Goal: Entertainment & Leisure: Consume media (video, audio)

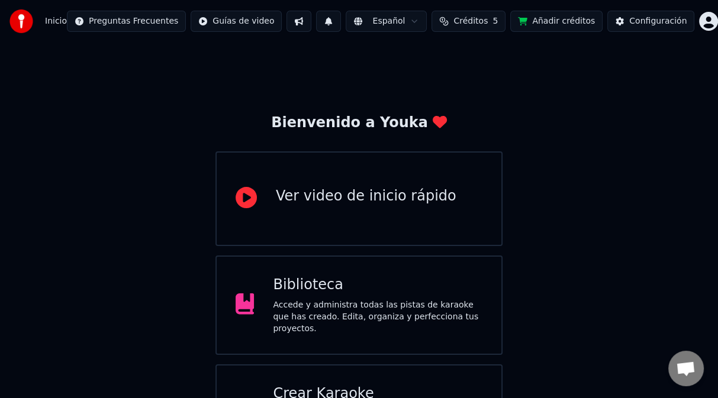
click at [347, 313] on div "Accede y administra todas las pistas de karaoke que has creado. Edita, organiza…" at bounding box center [378, 318] width 210 height 36
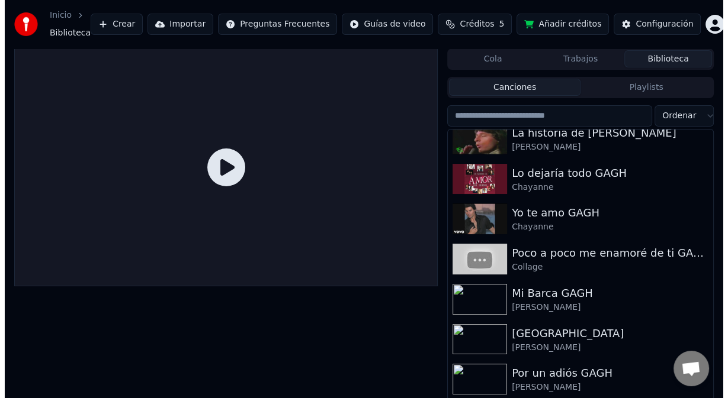
scroll to position [668, 0]
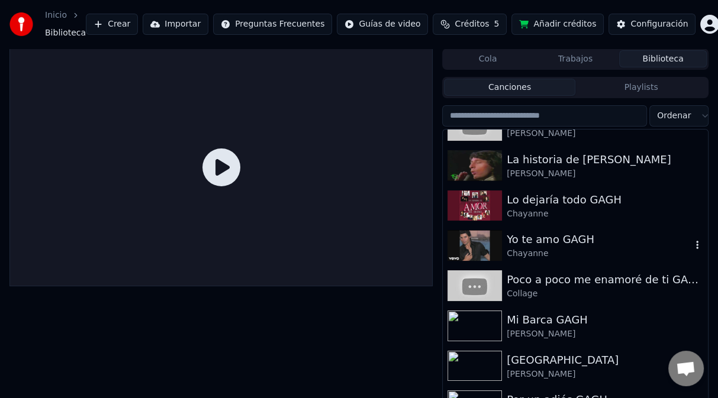
click at [561, 234] on div "Yo te amo GAGH" at bounding box center [599, 240] width 185 height 17
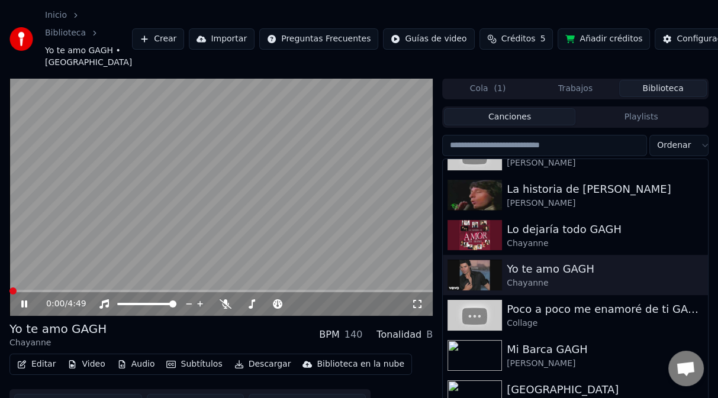
click at [83, 369] on button "Video" at bounding box center [86, 364] width 47 height 17
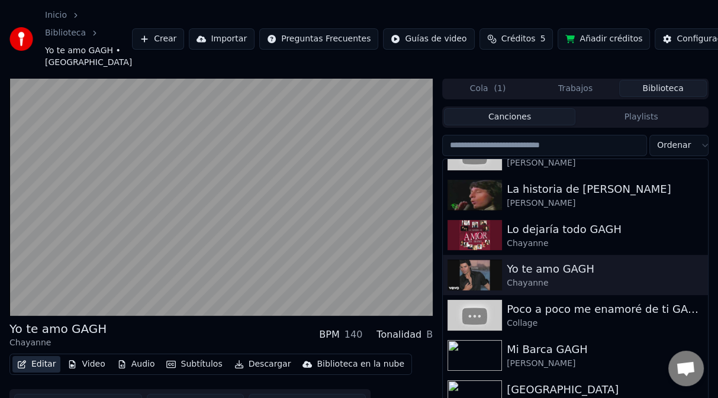
click at [44, 365] on button "Editar" at bounding box center [36, 364] width 48 height 17
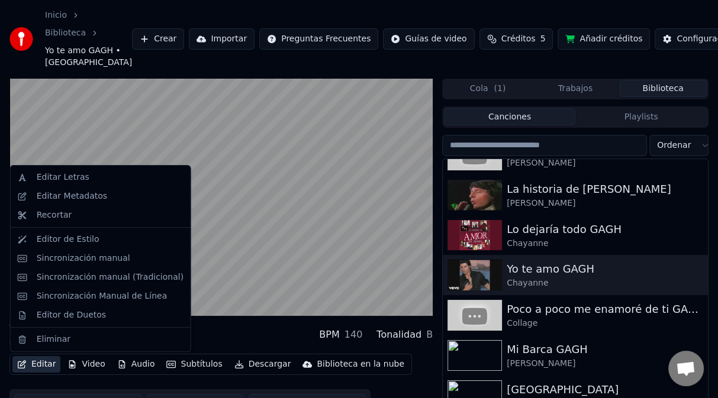
click at [33, 364] on button "Editar" at bounding box center [36, 364] width 48 height 17
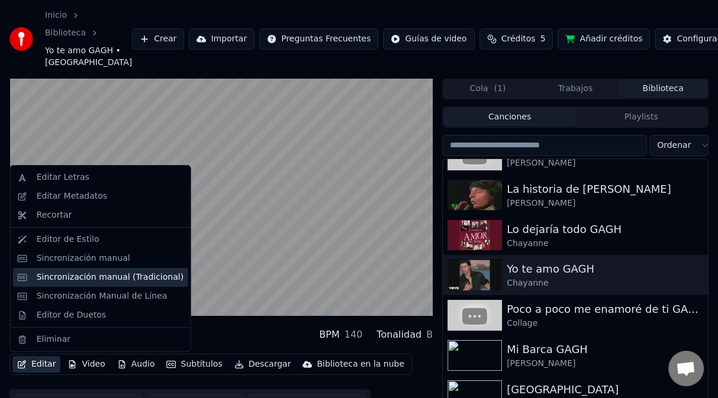
click at [86, 284] on div "Sincronización manual (Tradicional)" at bounding box center [100, 277] width 175 height 19
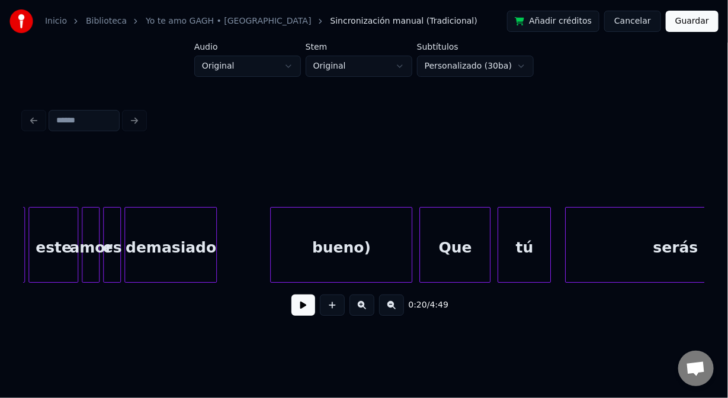
scroll to position [0, 17487]
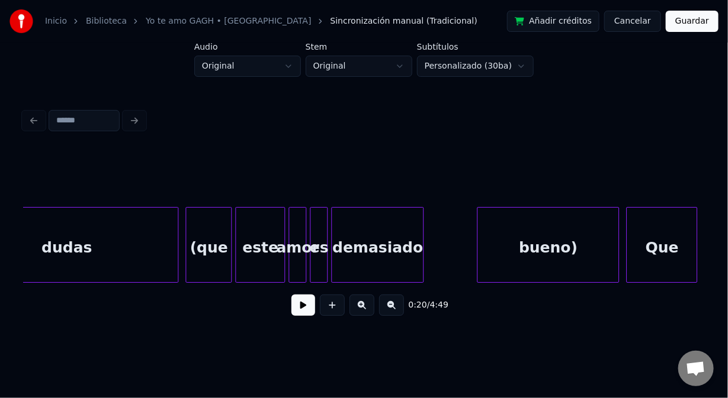
click at [520, 234] on div "bueno)" at bounding box center [547, 248] width 141 height 81
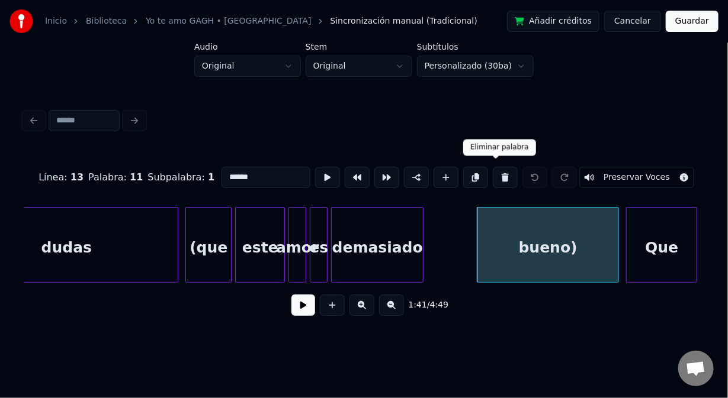
click at [494, 173] on button at bounding box center [505, 177] width 25 height 21
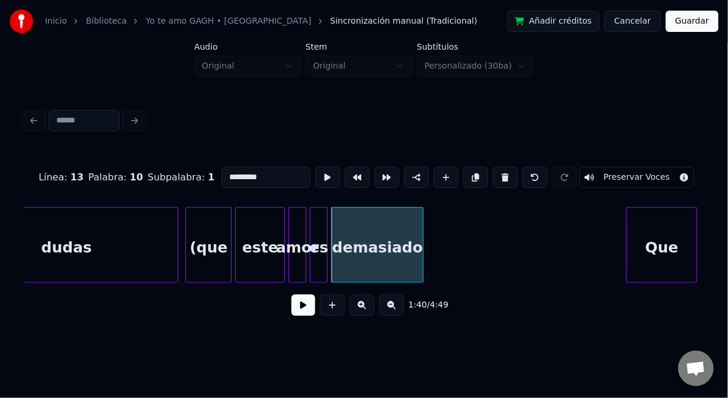
click at [494, 173] on button at bounding box center [505, 177] width 25 height 21
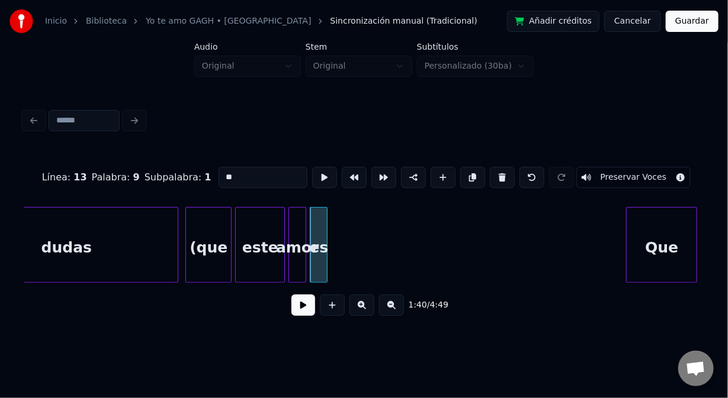
click at [494, 173] on button at bounding box center [502, 177] width 25 height 21
click at [495, 175] on button at bounding box center [502, 177] width 25 height 21
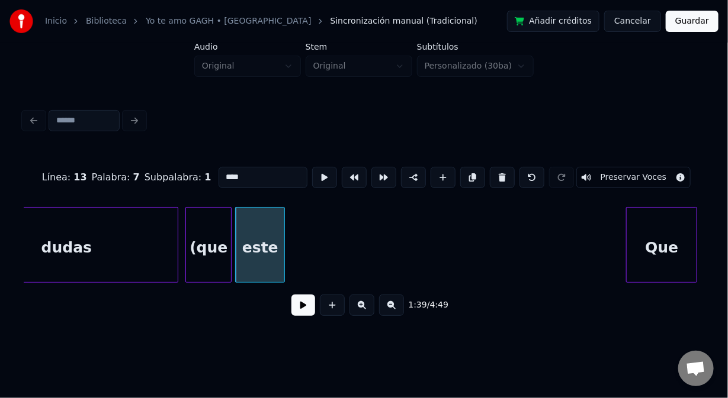
click at [495, 176] on button at bounding box center [502, 177] width 25 height 21
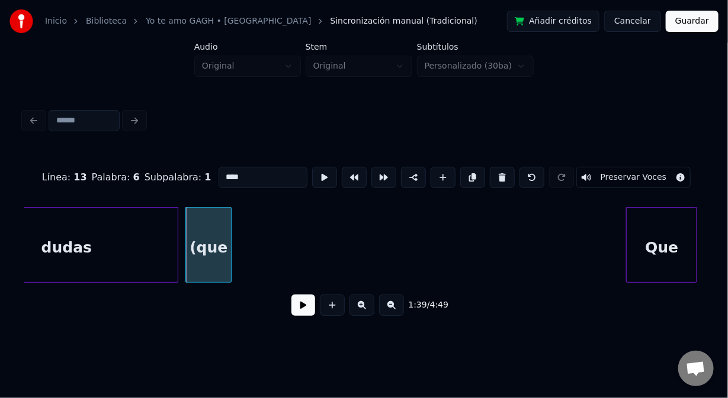
click at [495, 176] on button at bounding box center [502, 177] width 25 height 21
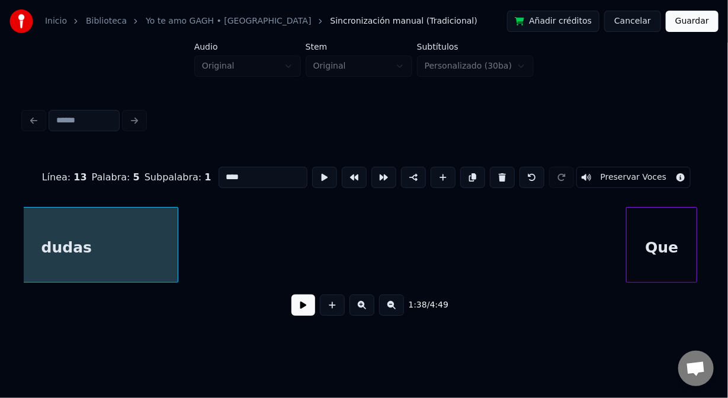
type input "*****"
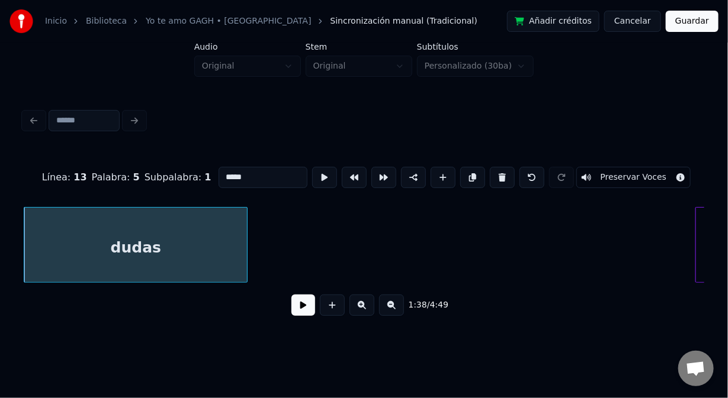
click at [207, 262] on div "dudas" at bounding box center [135, 248] width 223 height 81
click at [302, 306] on button at bounding box center [303, 305] width 24 height 21
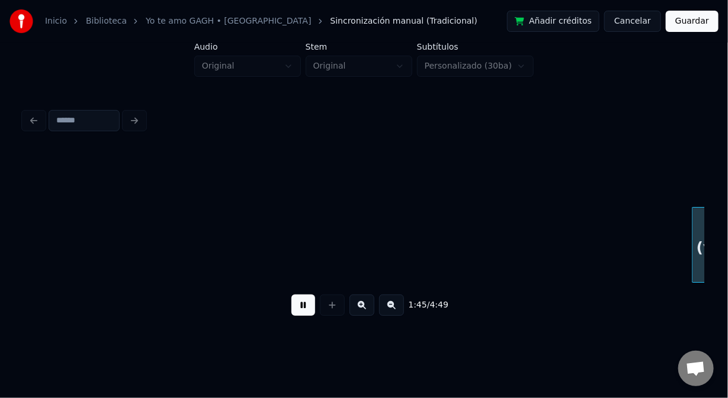
scroll to position [0, 18781]
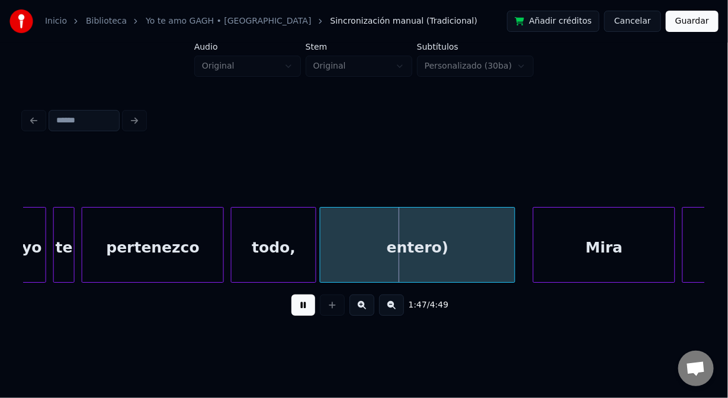
click at [307, 313] on button at bounding box center [303, 305] width 24 height 21
click at [363, 260] on div "entero)" at bounding box center [417, 248] width 194 height 81
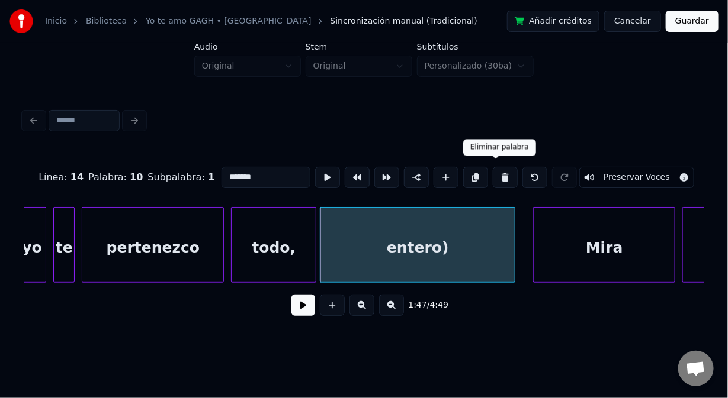
click at [496, 172] on button at bounding box center [505, 177] width 25 height 21
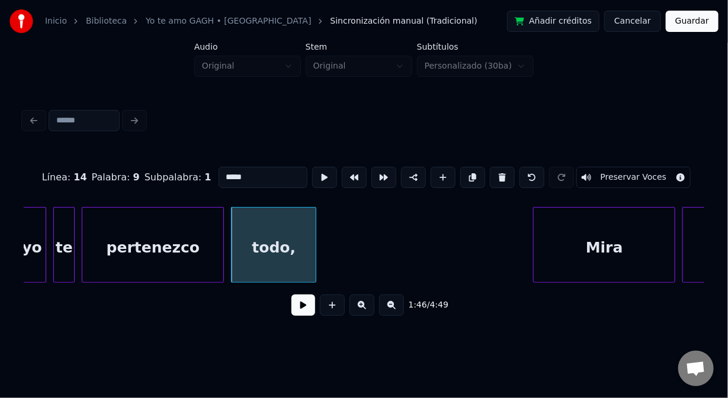
click at [496, 172] on button at bounding box center [502, 177] width 25 height 21
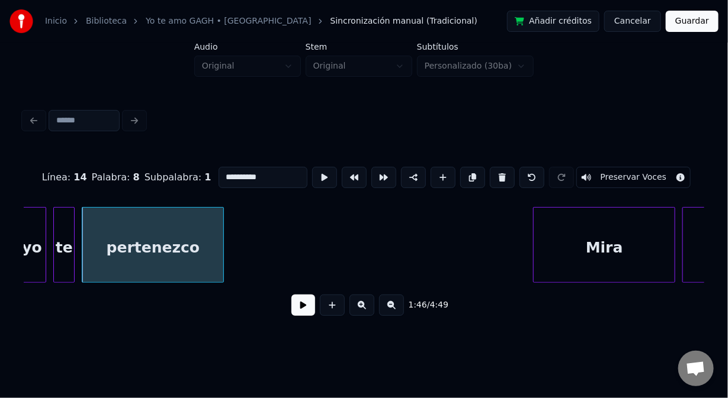
click at [496, 174] on button at bounding box center [502, 177] width 25 height 21
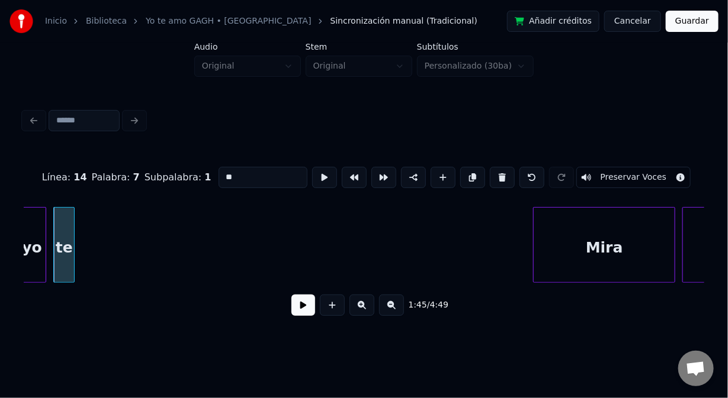
click at [495, 175] on button at bounding box center [502, 177] width 25 height 21
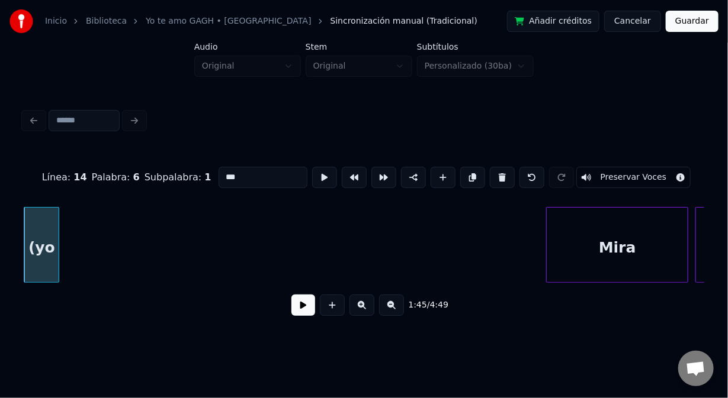
click at [494, 175] on button at bounding box center [502, 177] width 25 height 21
type input "*****"
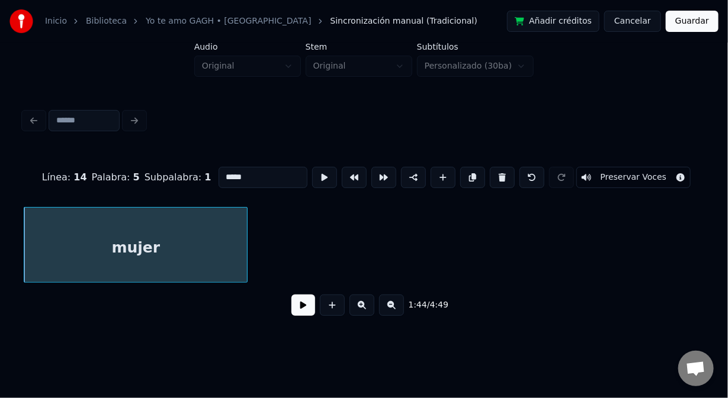
click at [304, 308] on button at bounding box center [303, 305] width 24 height 21
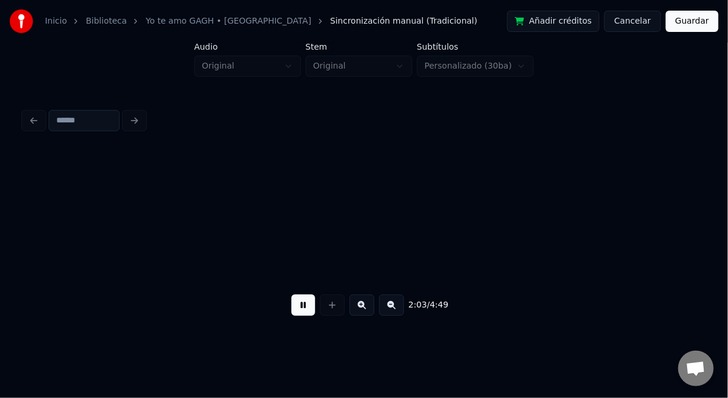
scroll to position [0, 21945]
click at [303, 308] on button at bounding box center [303, 305] width 24 height 21
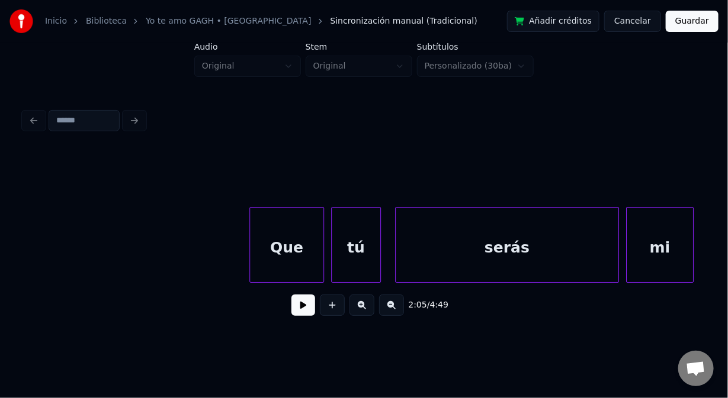
scroll to position [0, 38957]
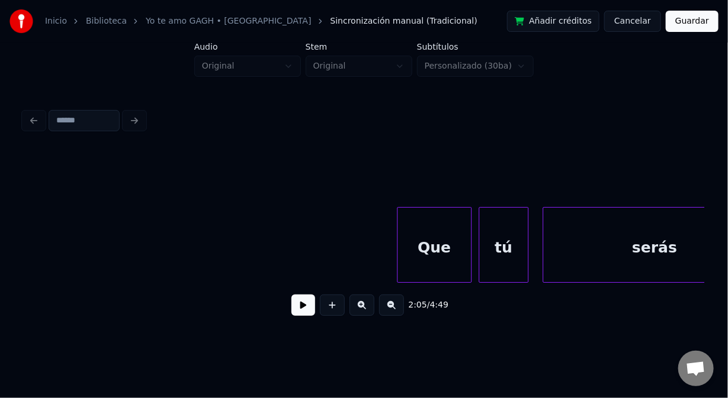
click at [590, 259] on div "serás" at bounding box center [654, 248] width 223 height 81
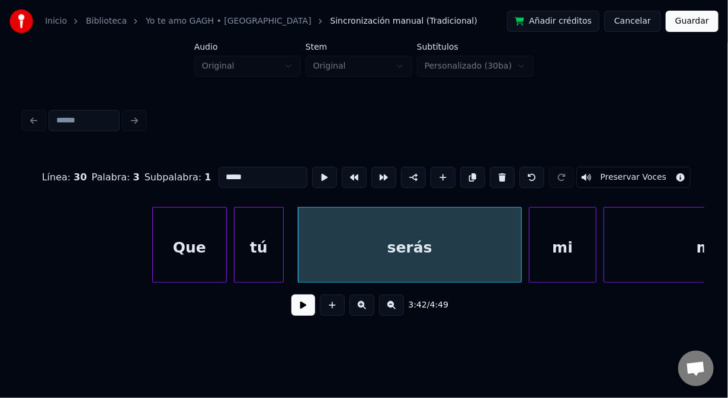
scroll to position [0, 39257]
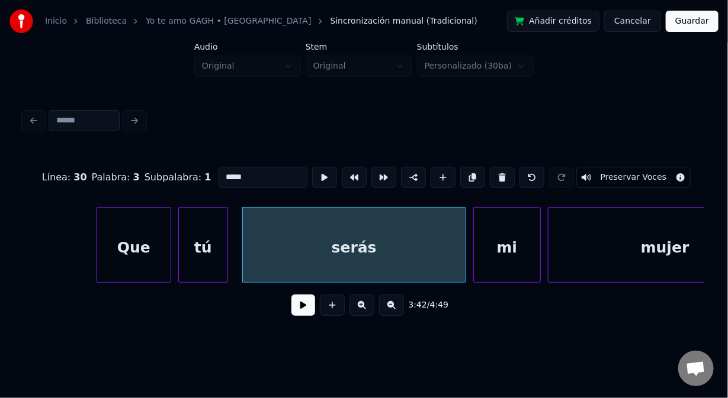
click at [599, 261] on div "mujer" at bounding box center [664, 248] width 233 height 81
type input "*****"
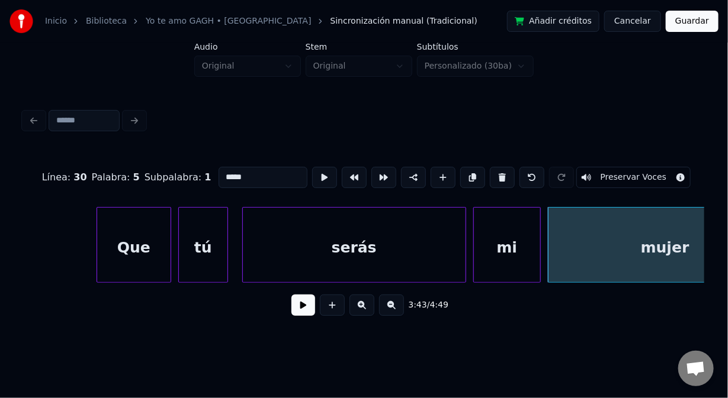
click at [301, 308] on button at bounding box center [303, 305] width 24 height 21
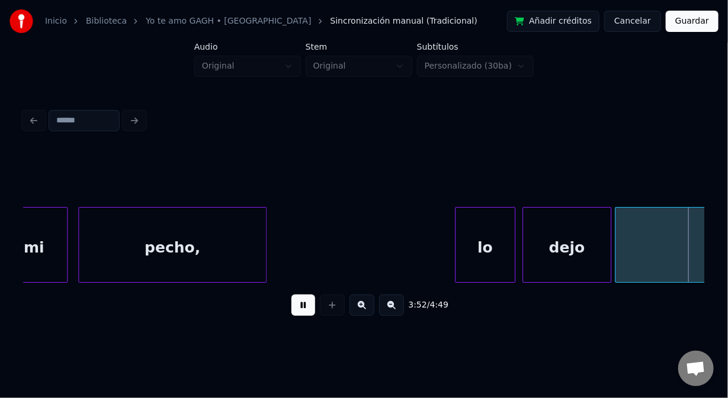
scroll to position [0, 41389]
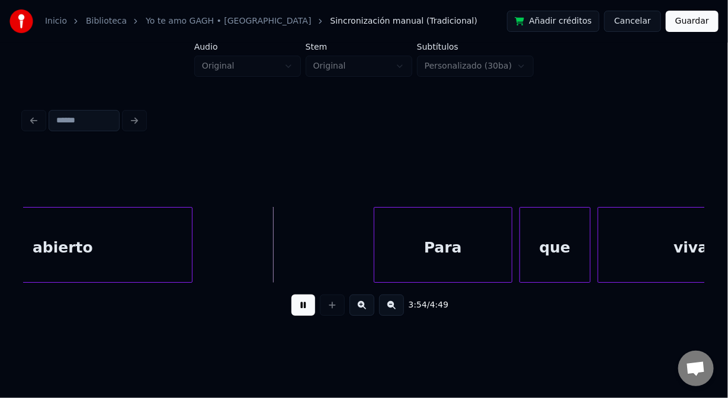
click at [303, 309] on button at bounding box center [303, 305] width 24 height 21
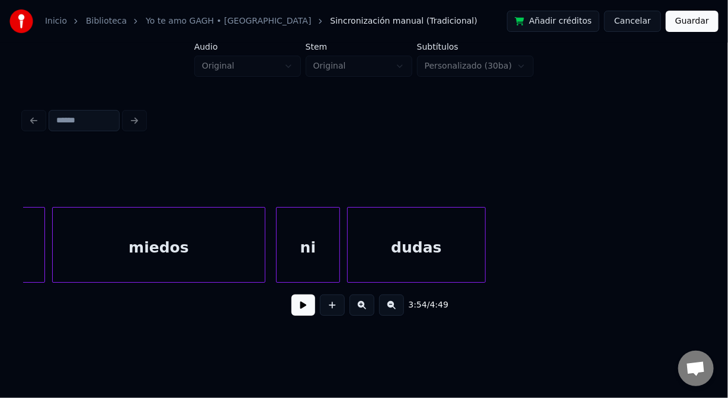
scroll to position [0, 47857]
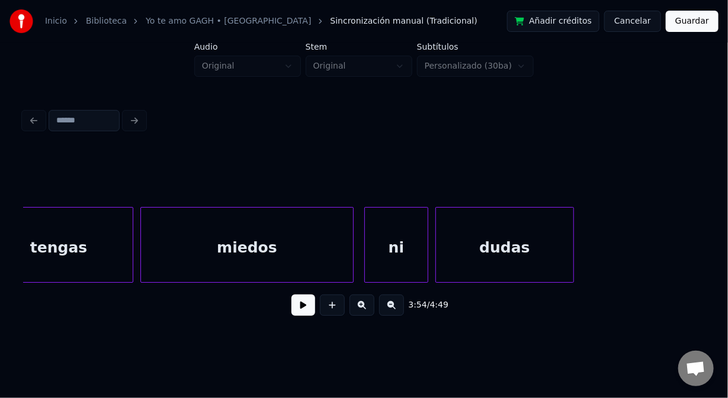
click at [252, 249] on div "miedos" at bounding box center [247, 248] width 212 height 81
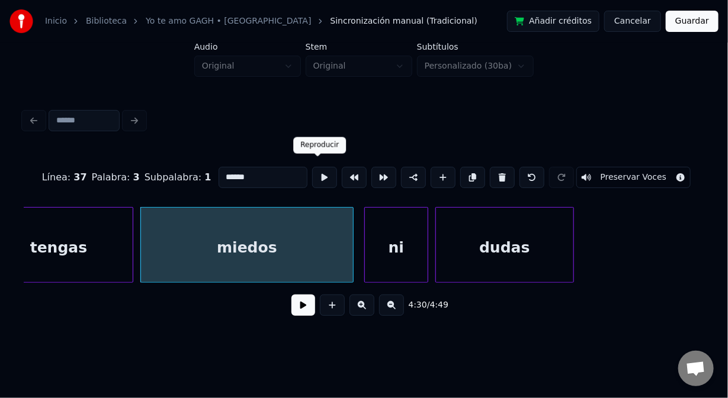
click at [320, 172] on button at bounding box center [324, 177] width 25 height 21
click at [317, 173] on button at bounding box center [324, 177] width 25 height 21
click at [445, 236] on div "dudas" at bounding box center [504, 248] width 137 height 81
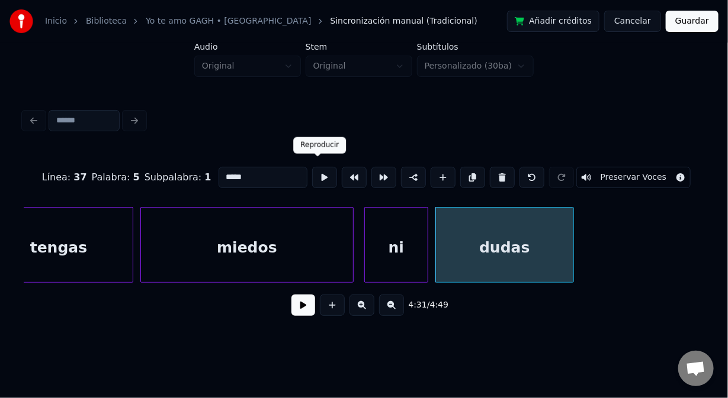
click at [319, 177] on button at bounding box center [324, 177] width 25 height 21
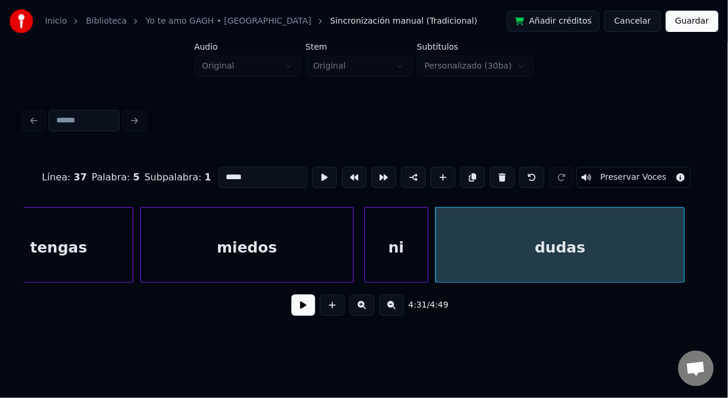
click at [681, 246] on div at bounding box center [682, 245] width 4 height 75
click at [319, 173] on button at bounding box center [324, 177] width 25 height 21
click at [317, 175] on button at bounding box center [324, 177] width 25 height 21
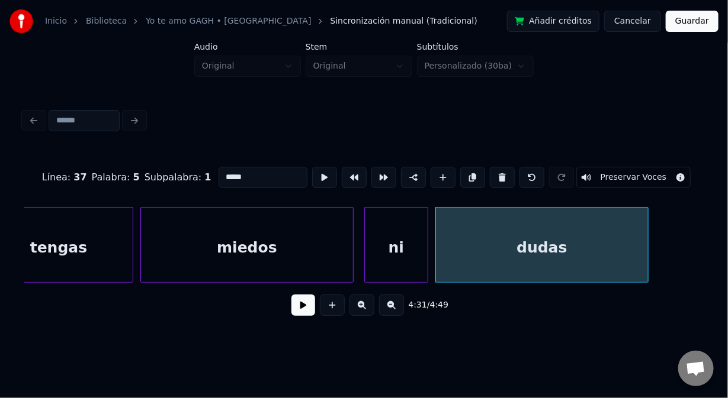
click at [647, 260] on div at bounding box center [646, 245] width 4 height 75
click at [319, 178] on button at bounding box center [324, 177] width 25 height 21
click at [230, 227] on div "miedos" at bounding box center [247, 248] width 212 height 81
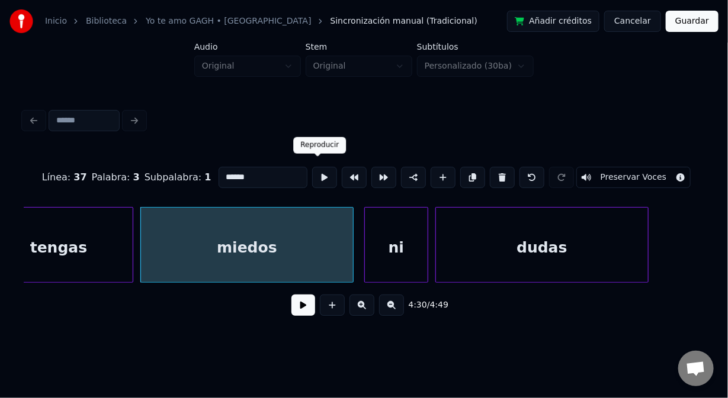
click at [313, 181] on button at bounding box center [324, 177] width 25 height 21
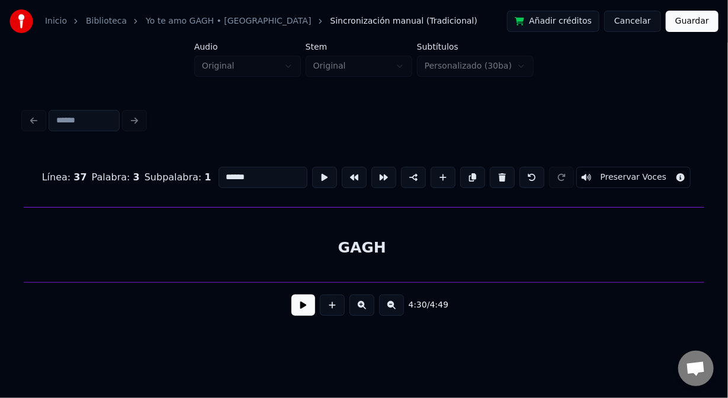
scroll to position [0, 50702]
click at [265, 252] on div "GAGH" at bounding box center [353, 248] width 728 height 81
type input "****"
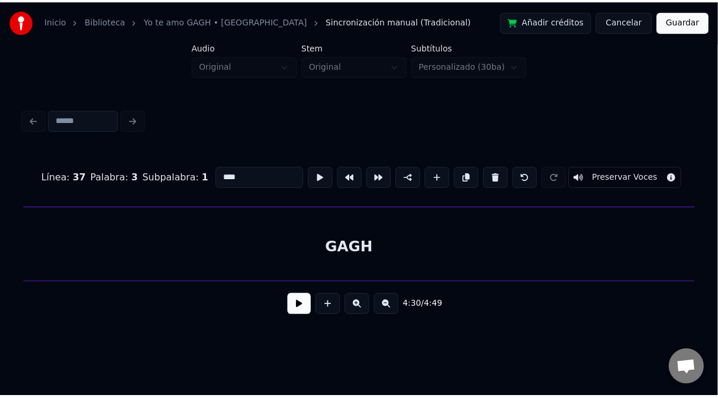
scroll to position [0, 50667]
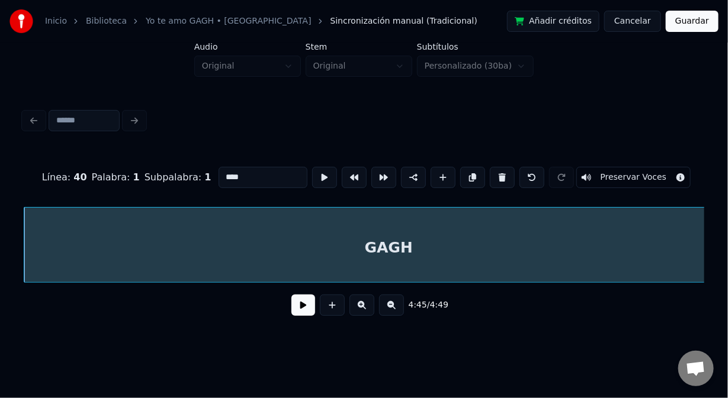
click at [690, 24] on button "Guardar" at bounding box center [691, 21] width 53 height 21
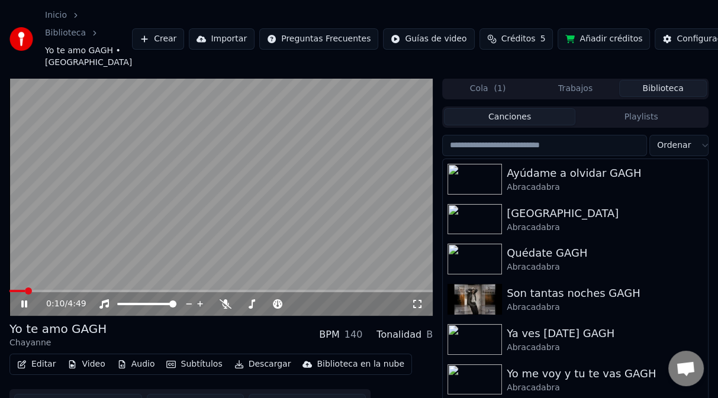
click at [91, 364] on button "Video" at bounding box center [86, 364] width 47 height 17
click at [589, 5] on div "Inicio Biblioteca Yo te amo GAGH • Chayanne Crear Importar Preguntas Frecuentes…" at bounding box center [359, 39] width 718 height 78
click at [223, 252] on video at bounding box center [220, 197] width 423 height 238
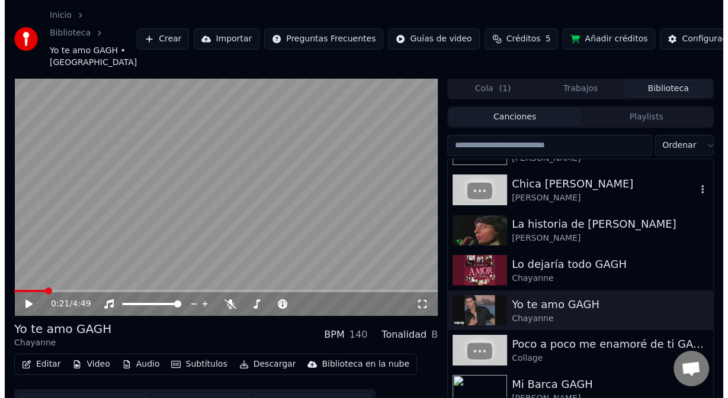
scroll to position [651, 0]
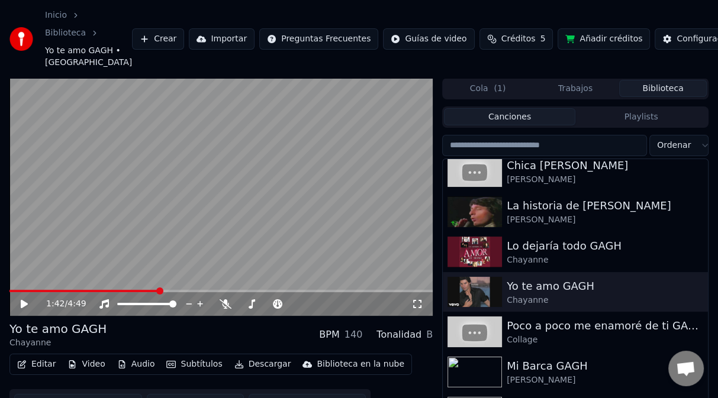
click at [159, 290] on span at bounding box center [220, 291] width 423 height 2
click at [226, 304] on icon at bounding box center [226, 304] width 12 height 9
click at [26, 239] on video at bounding box center [220, 197] width 423 height 238
click at [171, 247] on video at bounding box center [220, 197] width 423 height 238
click at [43, 366] on button "Editar" at bounding box center [36, 364] width 48 height 17
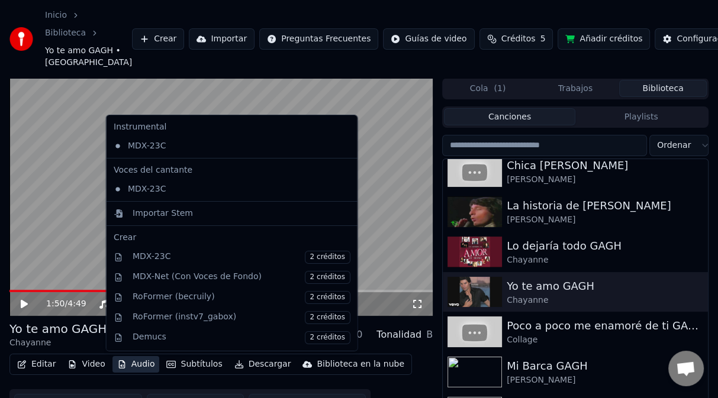
click at [131, 368] on button "Audio" at bounding box center [135, 364] width 47 height 17
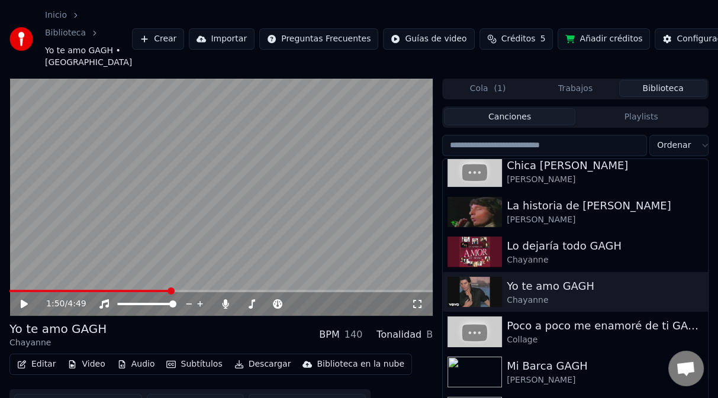
click at [131, 368] on button "Audio" at bounding box center [135, 364] width 47 height 17
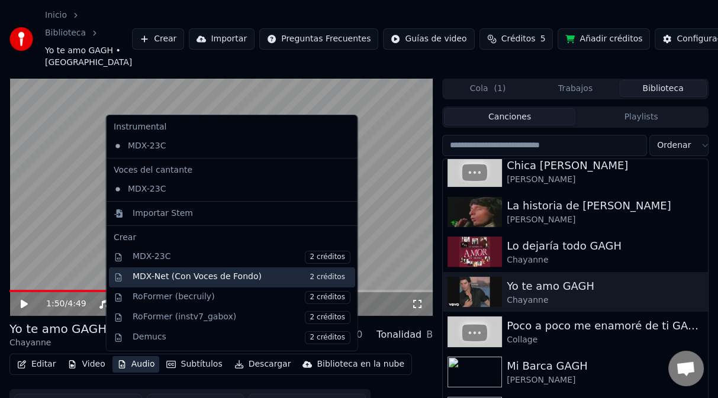
click at [149, 279] on div "MDX-Net (Con Voces de Fondo) 2 créditos" at bounding box center [242, 277] width 218 height 13
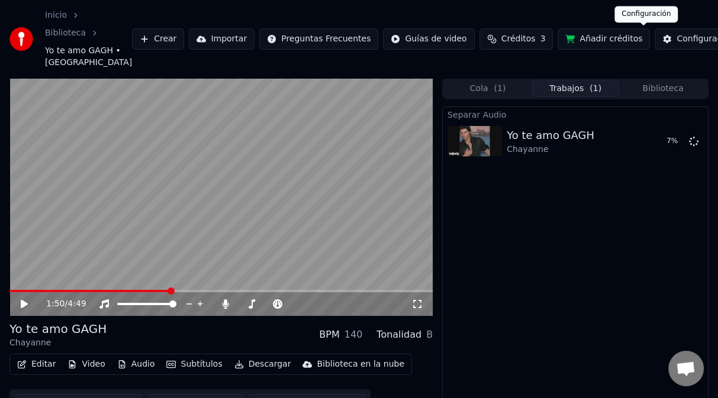
click at [655, 38] on button "Configuración" at bounding box center [698, 38] width 87 height 21
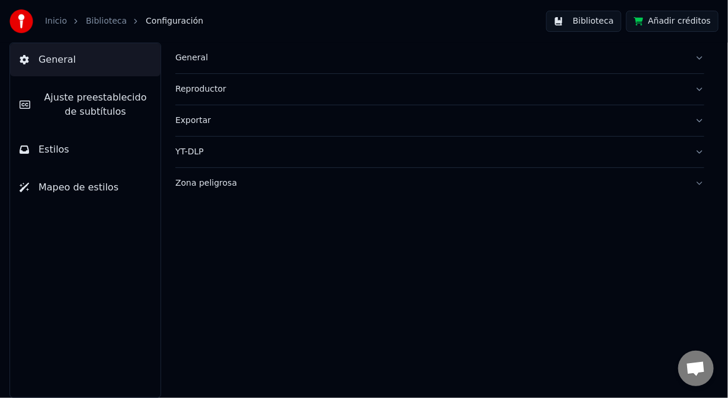
click at [198, 60] on div "General" at bounding box center [430, 58] width 510 height 12
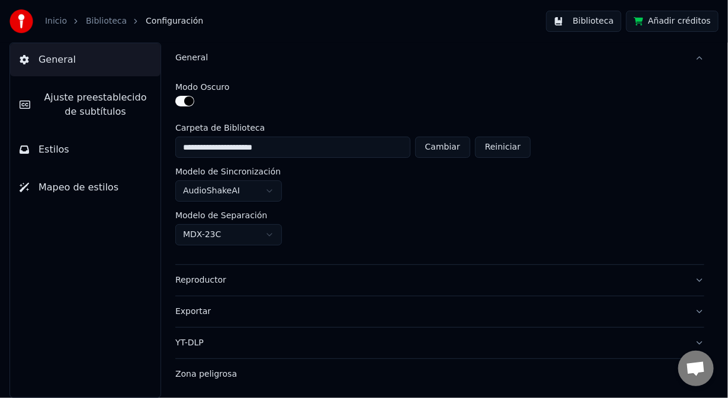
click at [218, 284] on div "Reproductor" at bounding box center [430, 281] width 510 height 12
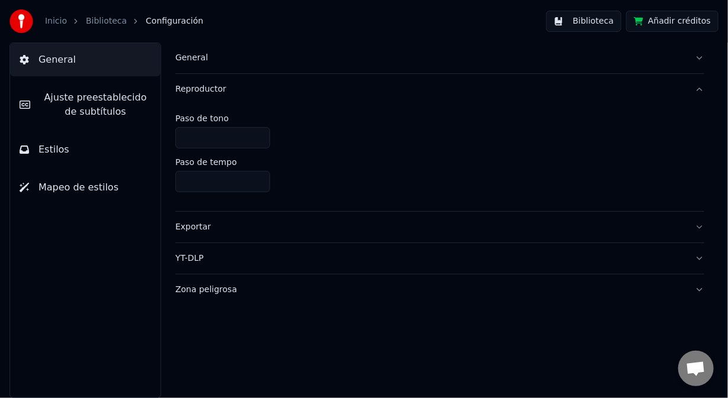
click at [202, 229] on div "Exportar" at bounding box center [430, 227] width 510 height 12
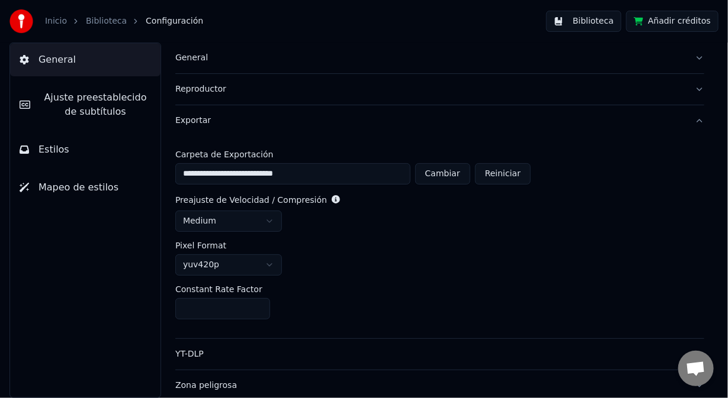
click at [192, 351] on div "YT-DLP" at bounding box center [430, 355] width 510 height 12
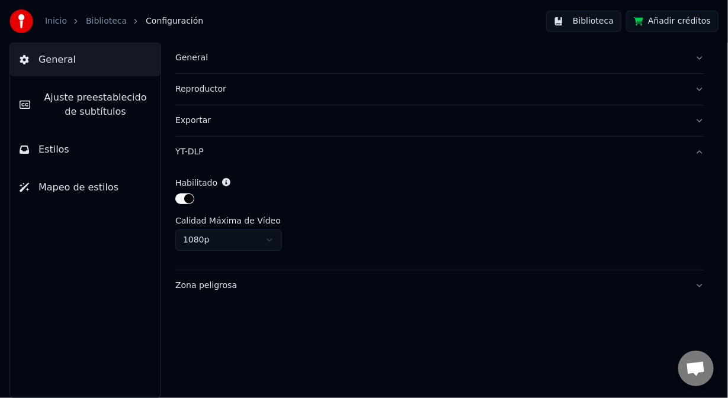
click at [198, 60] on div "General" at bounding box center [430, 58] width 510 height 12
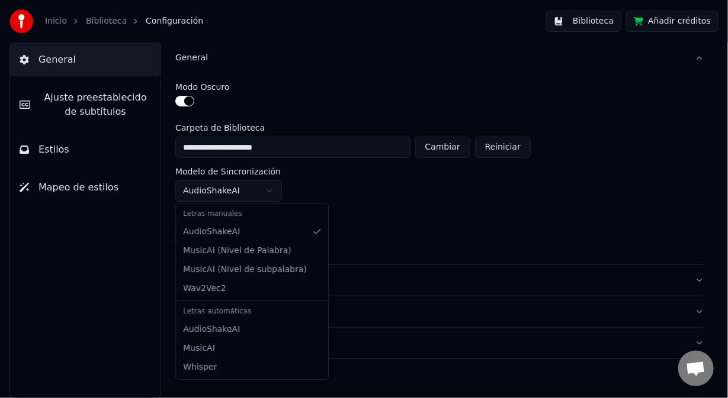
click at [272, 191] on html "**********" at bounding box center [364, 199] width 728 height 398
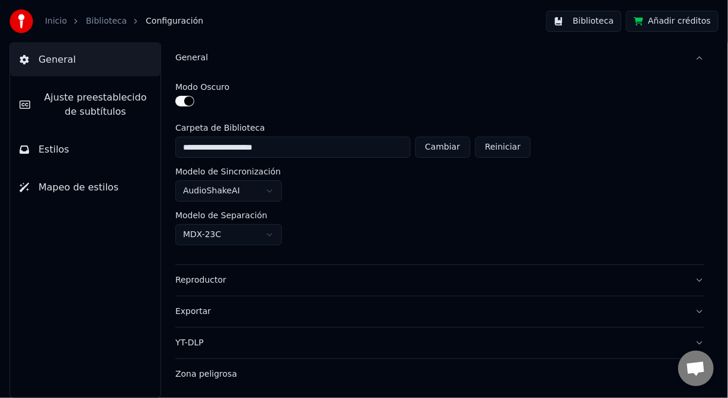
click at [360, 194] on html "**********" at bounding box center [364, 199] width 728 height 398
click at [266, 234] on html "**********" at bounding box center [364, 199] width 728 height 398
click at [322, 271] on button "Reproductor" at bounding box center [439, 280] width 529 height 31
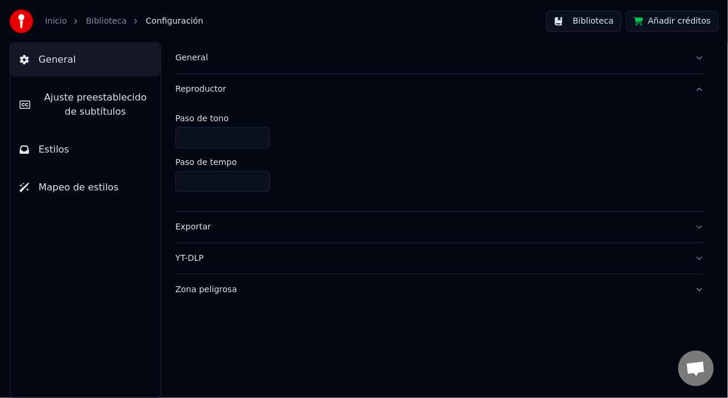
click at [226, 229] on div "Exportar" at bounding box center [430, 227] width 510 height 12
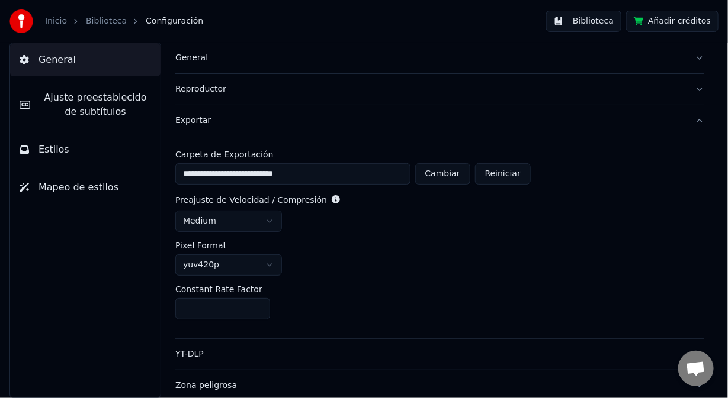
scroll to position [2, 0]
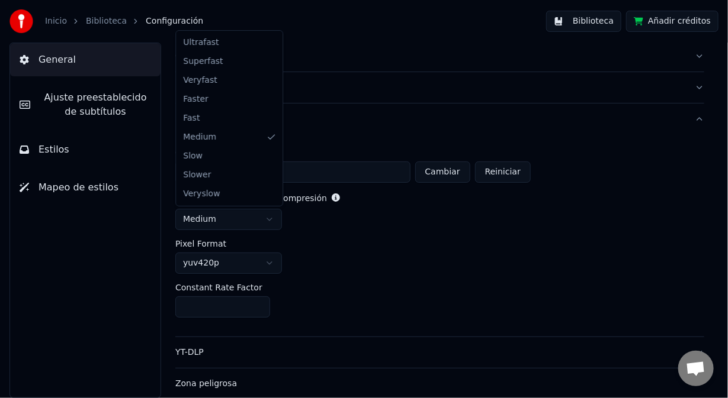
click at [274, 220] on html "**********" at bounding box center [364, 199] width 728 height 398
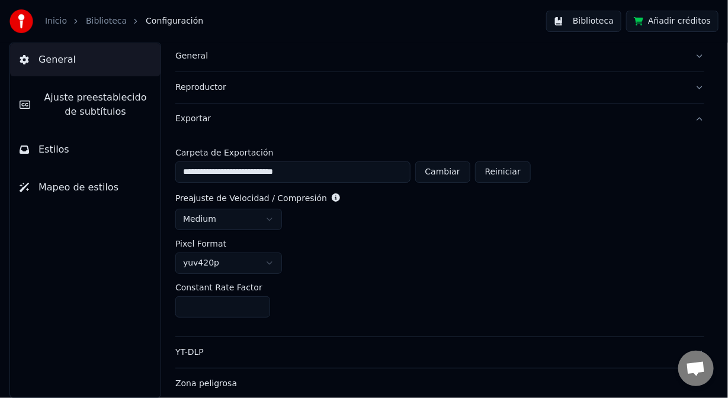
click at [375, 268] on html "**********" at bounding box center [364, 199] width 728 height 398
click at [271, 262] on html "**********" at bounding box center [364, 199] width 728 height 398
click at [594, 24] on button "Biblioteca" at bounding box center [583, 21] width 75 height 21
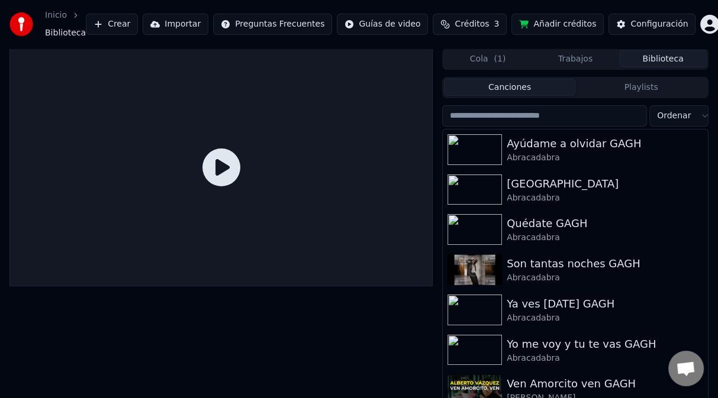
click at [530, 62] on button "Cola ( 1 )" at bounding box center [488, 58] width 88 height 17
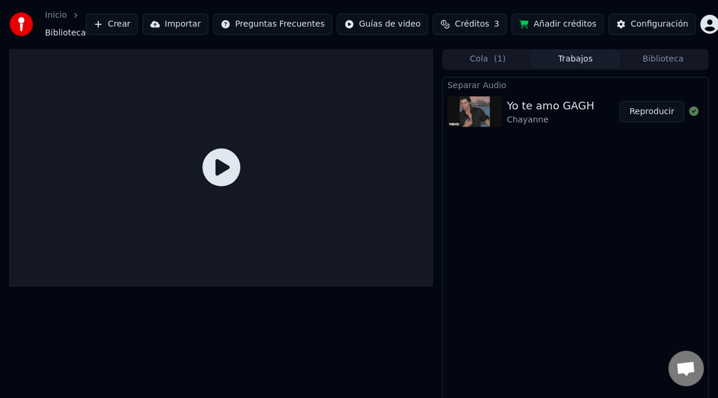
click at [569, 65] on button "Trabajos" at bounding box center [576, 58] width 88 height 17
click at [636, 110] on button "Reproducir" at bounding box center [651, 111] width 65 height 21
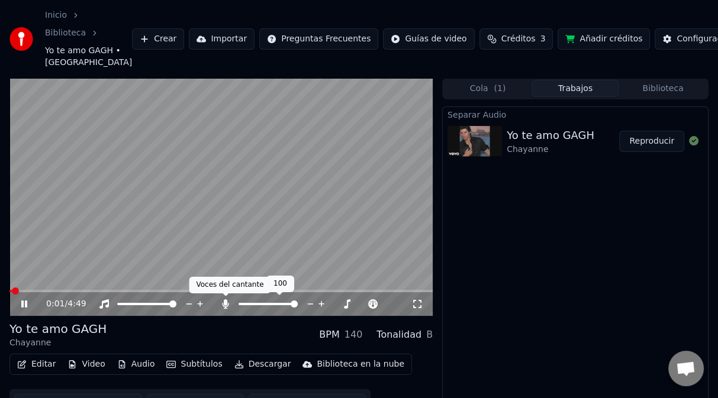
click at [224, 303] on icon at bounding box center [226, 304] width 7 height 9
click at [172, 274] on video at bounding box center [220, 197] width 423 height 238
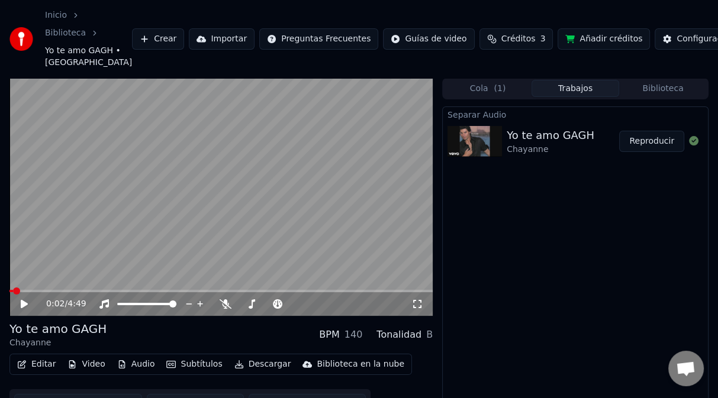
click at [174, 259] on video at bounding box center [220, 197] width 423 height 238
click at [173, 290] on div "0:03 / 4:49" at bounding box center [220, 197] width 423 height 238
click at [176, 290] on span at bounding box center [220, 291] width 423 height 2
click at [159, 272] on video at bounding box center [220, 197] width 423 height 238
click at [121, 290] on span at bounding box center [101, 291] width 185 height 2
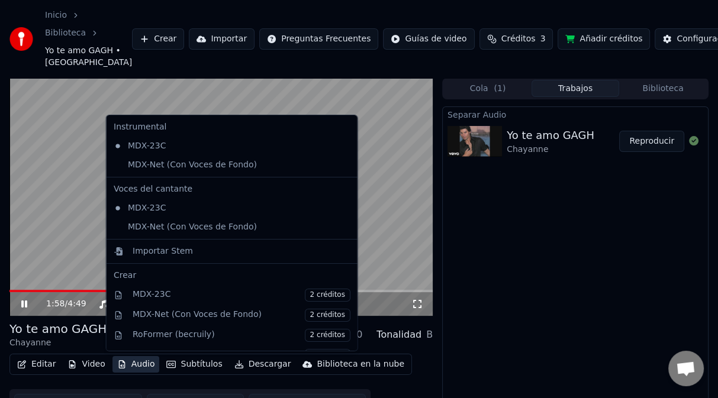
click at [131, 365] on button "Audio" at bounding box center [135, 364] width 47 height 17
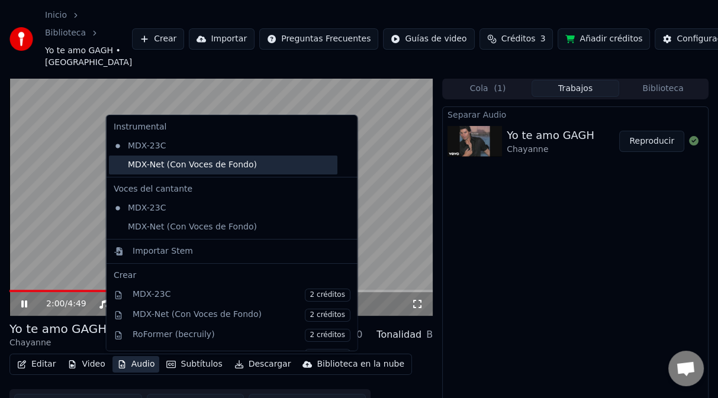
click at [168, 163] on div "MDX-Net (Con Voces de Fondo)" at bounding box center [223, 165] width 229 height 19
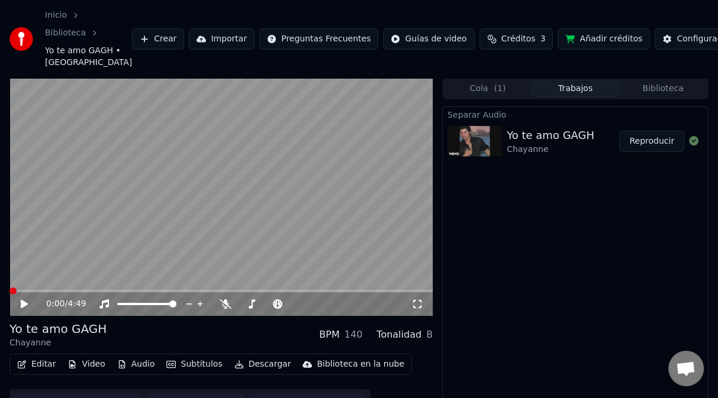
click at [134, 362] on button "Audio" at bounding box center [135, 364] width 47 height 17
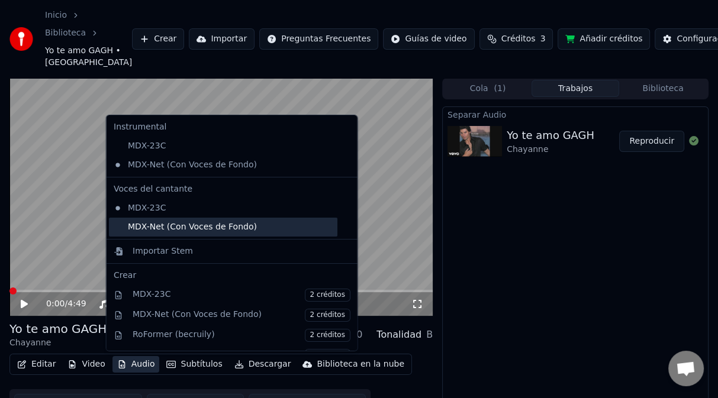
click at [144, 227] on div "MDX-Net (Con Voces de Fondo)" at bounding box center [223, 227] width 229 height 19
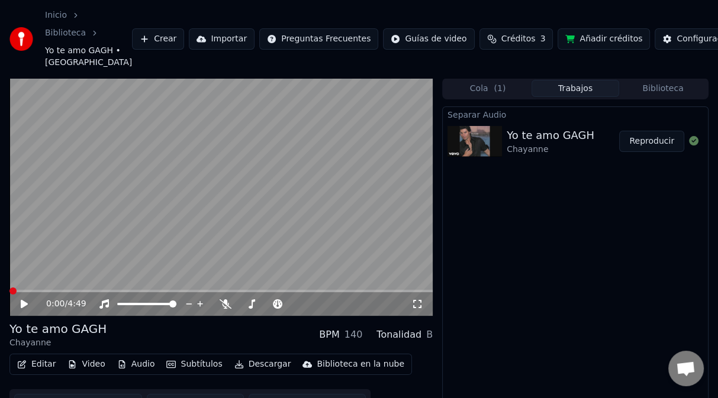
click at [133, 290] on span at bounding box center [220, 291] width 423 height 2
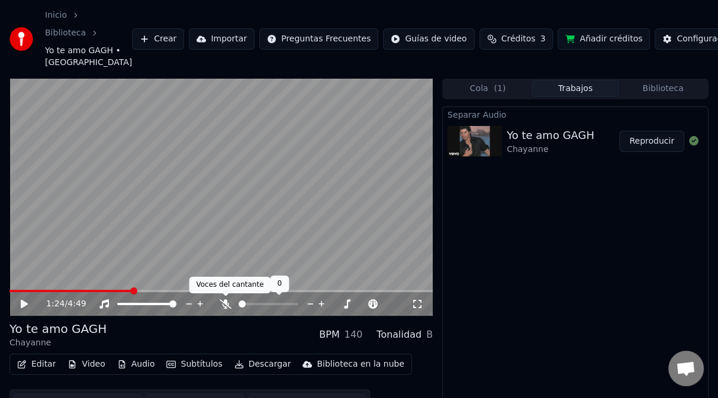
click at [225, 306] on icon at bounding box center [226, 304] width 12 height 9
click at [225, 306] on icon at bounding box center [226, 304] width 7 height 9
click at [18, 288] on video at bounding box center [220, 197] width 423 height 238
click at [18, 291] on span at bounding box center [70, 291] width 123 height 2
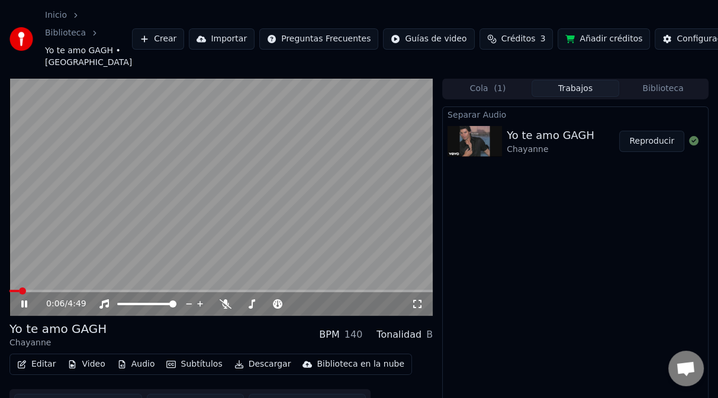
click at [128, 291] on span at bounding box center [220, 291] width 423 height 2
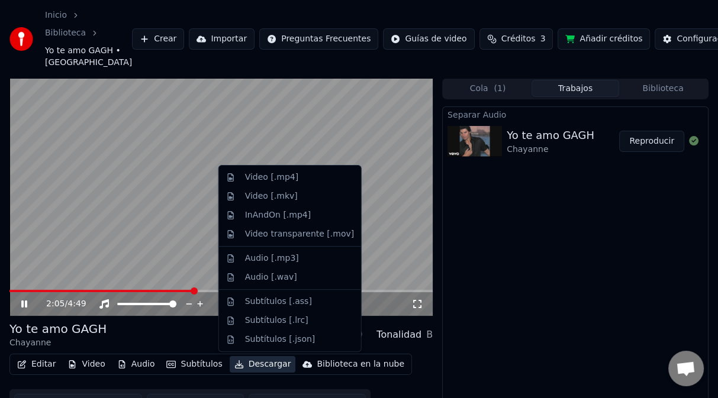
click at [243, 367] on button "Descargar" at bounding box center [263, 364] width 66 height 17
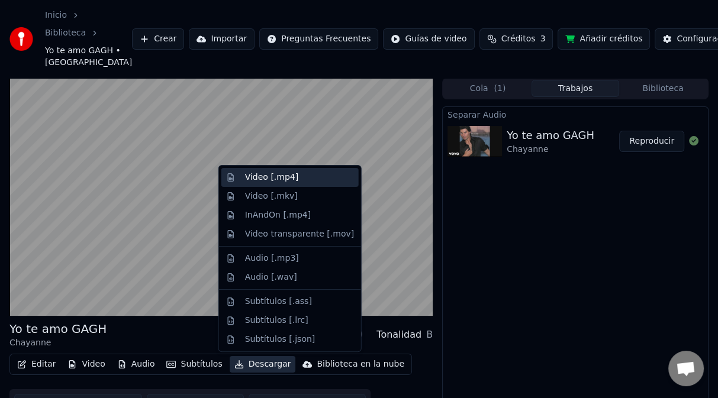
click at [272, 175] on div "Video [.mp4]" at bounding box center [271, 178] width 53 height 12
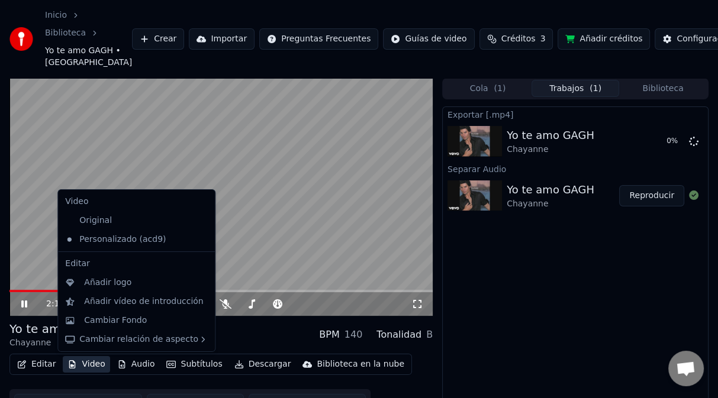
click at [87, 366] on button "Video" at bounding box center [86, 364] width 47 height 17
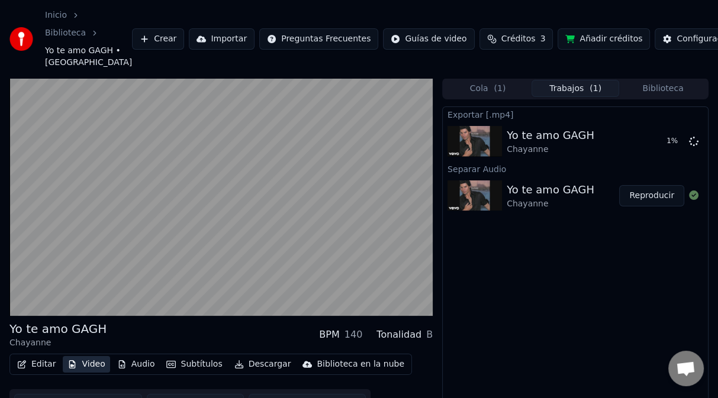
click at [87, 366] on button "Video" at bounding box center [86, 364] width 47 height 17
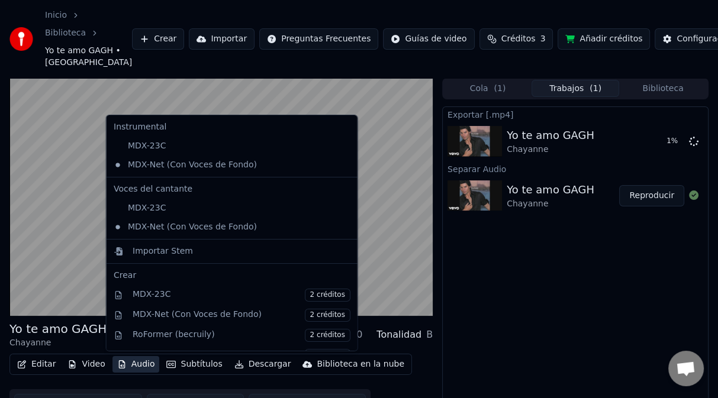
click at [125, 368] on button "Audio" at bounding box center [135, 364] width 47 height 17
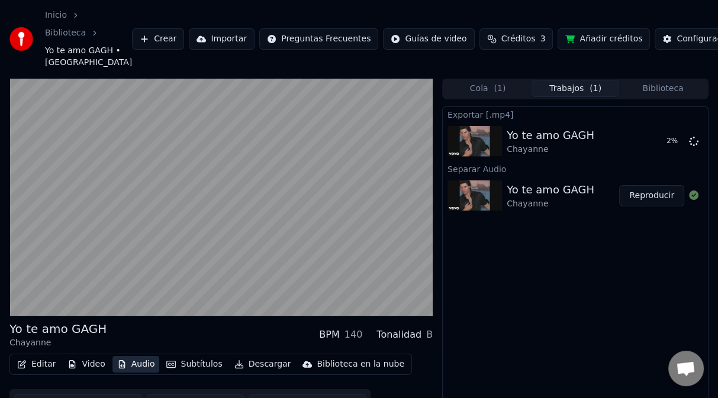
click at [124, 368] on button "Audio" at bounding box center [135, 364] width 47 height 17
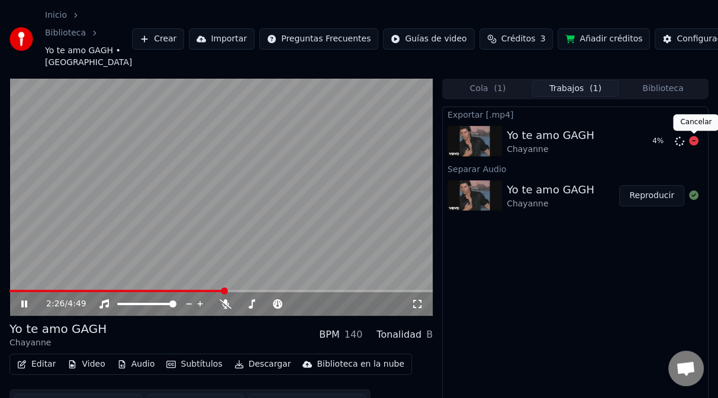
click at [694, 144] on icon at bounding box center [693, 140] width 9 height 9
click at [89, 367] on button "Video" at bounding box center [86, 364] width 47 height 17
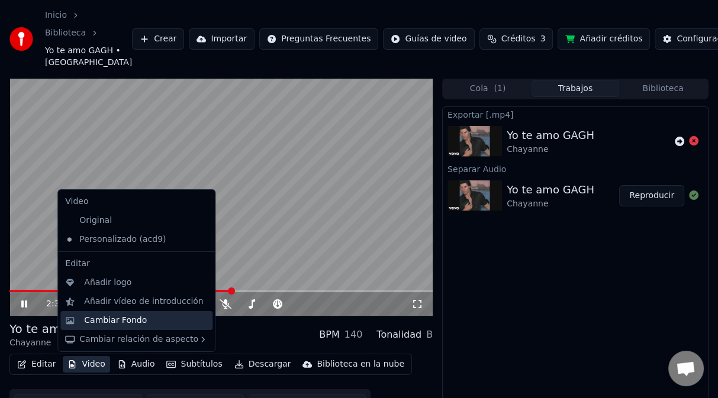
click at [114, 318] on div "Cambiar Fondo" at bounding box center [115, 321] width 63 height 12
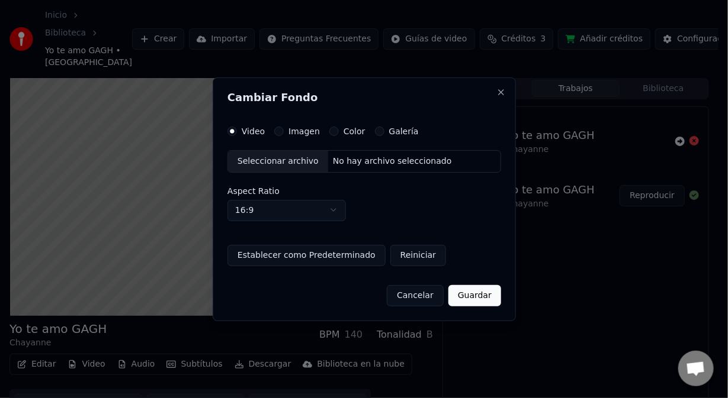
click at [281, 130] on button "Imagen" at bounding box center [278, 131] width 9 height 9
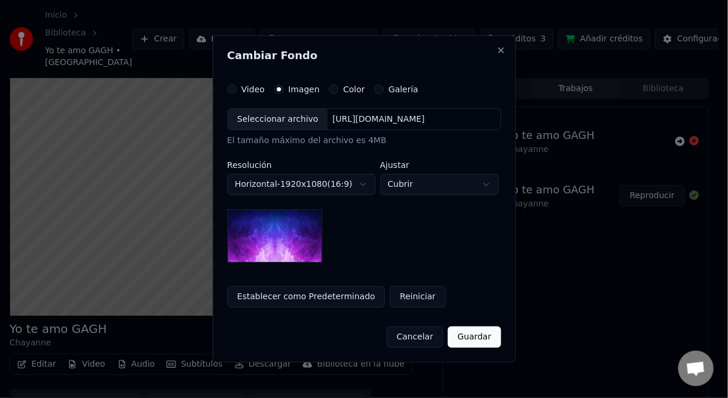
click at [374, 88] on button "Galería" at bounding box center [378, 89] width 9 height 9
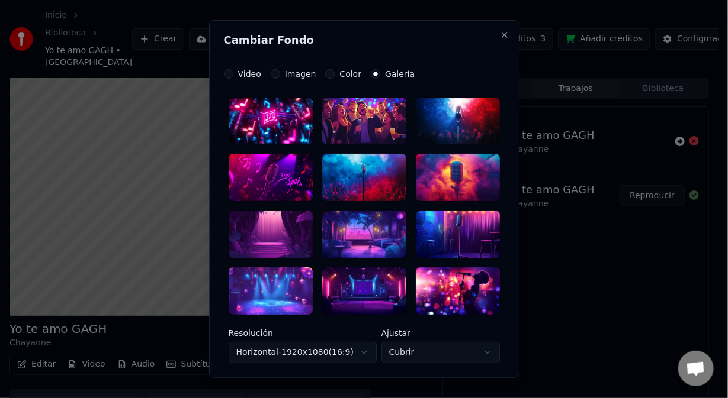
click at [271, 73] on button "Imagen" at bounding box center [275, 73] width 9 height 9
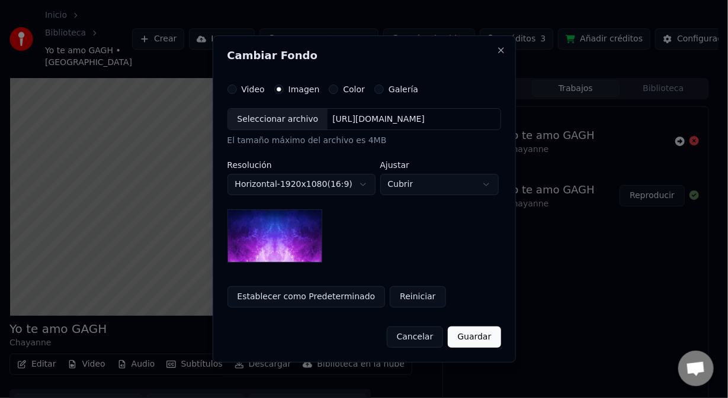
click at [346, 115] on div "https://imagedelivery.net/jkI57_JBx8hWPzcSI-uF5w/c7639807-3f76-4ea5-9112-66e75e…" at bounding box center [378, 120] width 102 height 12
click at [380, 121] on div "https://imagedelivery.net/jkI57_JBx8hWPzcSI-uF5w/c7639807-3f76-4ea5-9112-66e75e…" at bounding box center [378, 120] width 102 height 12
click at [420, 331] on button "Cancelar" at bounding box center [415, 337] width 57 height 21
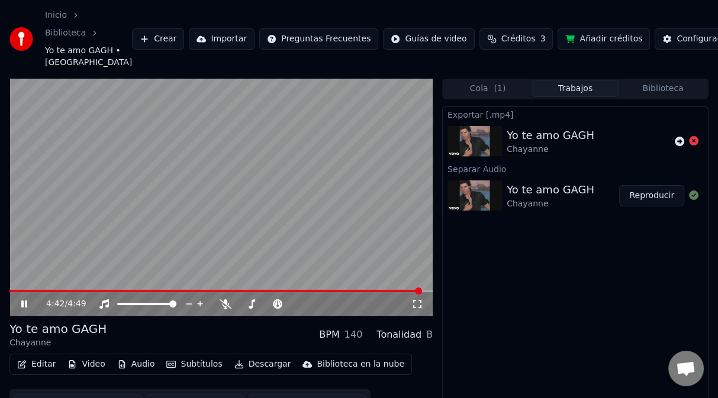
click at [74, 366] on icon "button" at bounding box center [71, 365] width 9 height 8
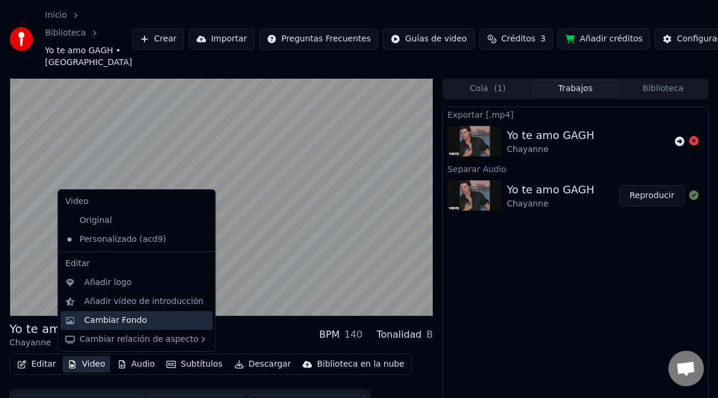
click at [108, 320] on div "Cambiar Fondo" at bounding box center [115, 321] width 63 height 12
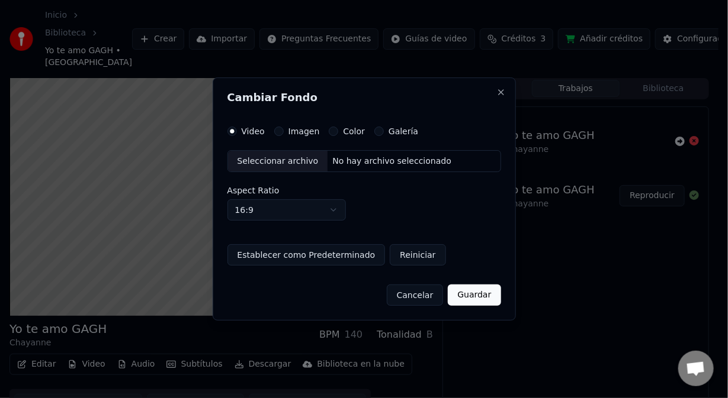
click at [301, 132] on label "Imagen" at bounding box center [303, 131] width 31 height 8
click at [284, 132] on button "Imagen" at bounding box center [278, 131] width 9 height 9
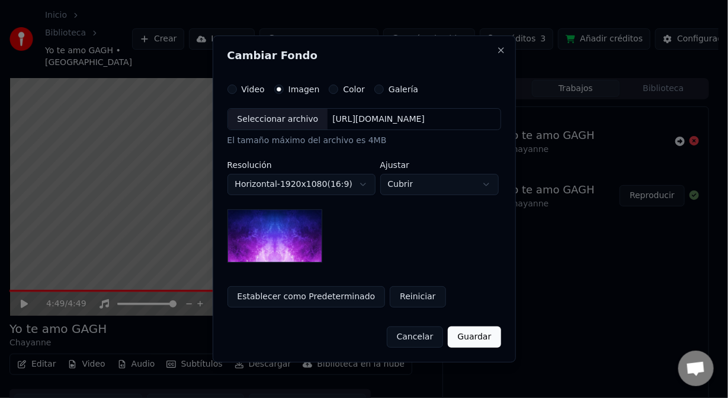
click at [343, 92] on label "Color" at bounding box center [354, 89] width 22 height 8
click at [336, 92] on button "Color" at bounding box center [333, 89] width 9 height 9
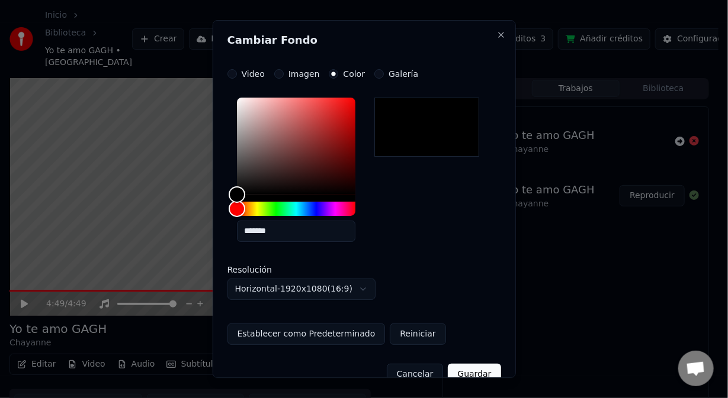
click at [381, 73] on div "Galería" at bounding box center [396, 73] width 44 height 9
click at [375, 73] on button "Galería" at bounding box center [378, 73] width 9 height 9
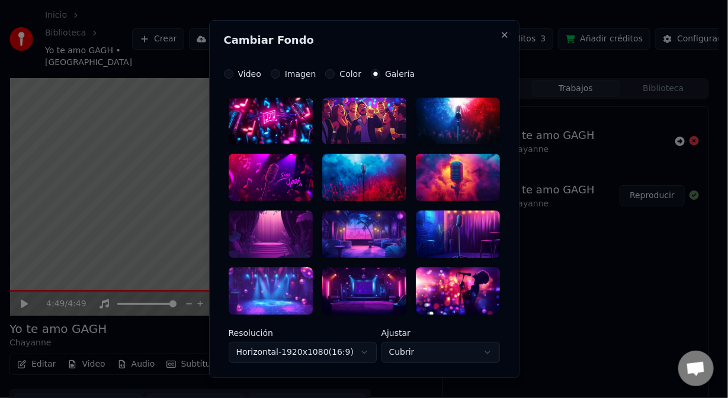
click at [325, 73] on button "Color" at bounding box center [329, 73] width 9 height 9
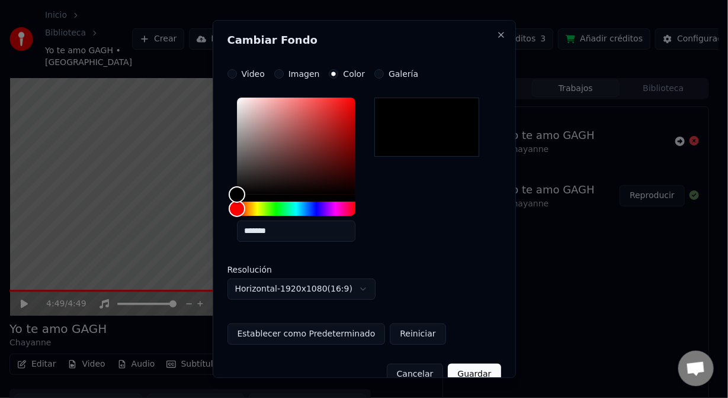
click at [279, 71] on button "Imagen" at bounding box center [278, 73] width 9 height 9
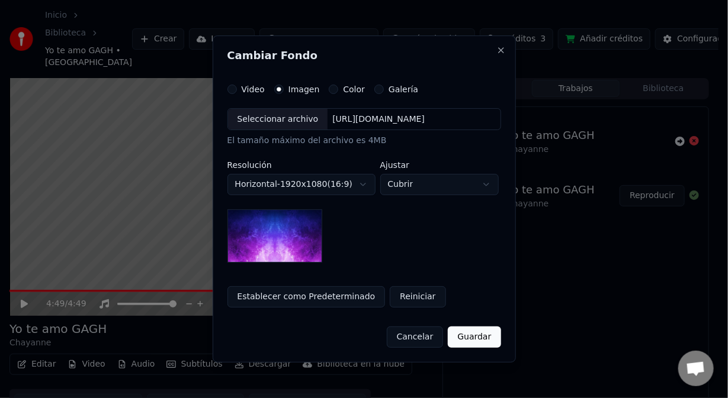
click at [353, 123] on div "https://imagedelivery.net/jkI57_JBx8hWPzcSI-uF5w/c7639807-3f76-4ea5-9112-66e75e…" at bounding box center [378, 120] width 102 height 12
click at [341, 123] on div "https://imagedelivery.net/jkI57_JBx8hWPzcSI-uF5w/c7639807-3f76-4ea5-9112-66e75e…" at bounding box center [378, 120] width 102 height 12
click at [506, 52] on button "Close" at bounding box center [500, 50] width 9 height 9
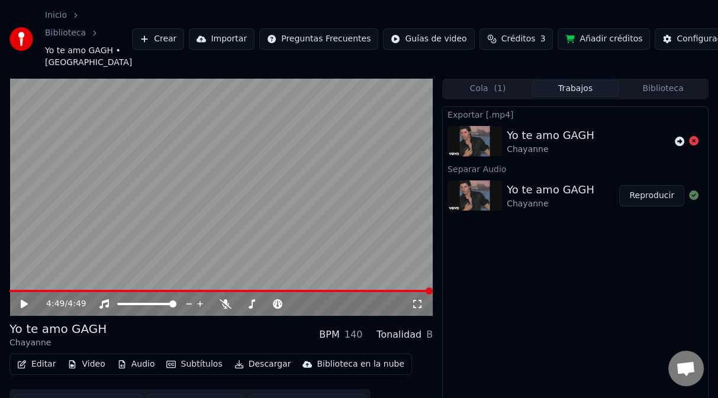
click at [85, 366] on button "Video" at bounding box center [86, 364] width 47 height 17
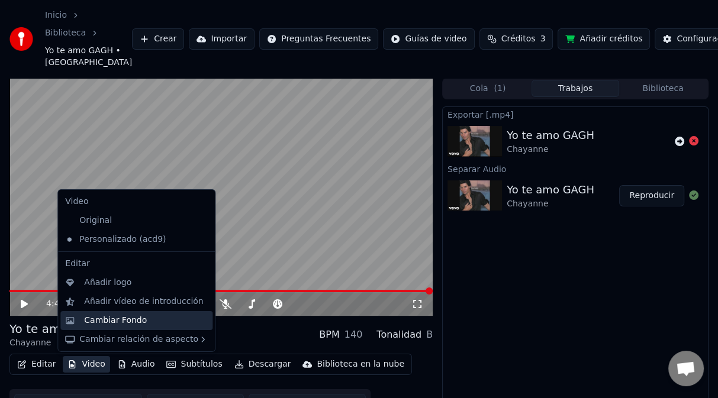
click at [139, 326] on div "Cambiar Fondo" at bounding box center [115, 321] width 63 height 12
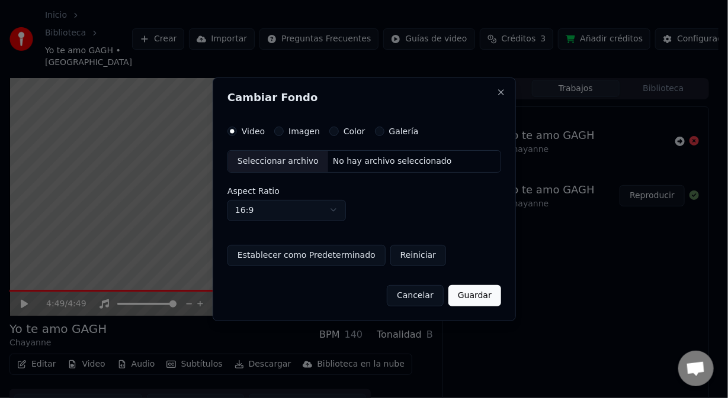
click at [279, 130] on button "Imagen" at bounding box center [278, 131] width 9 height 9
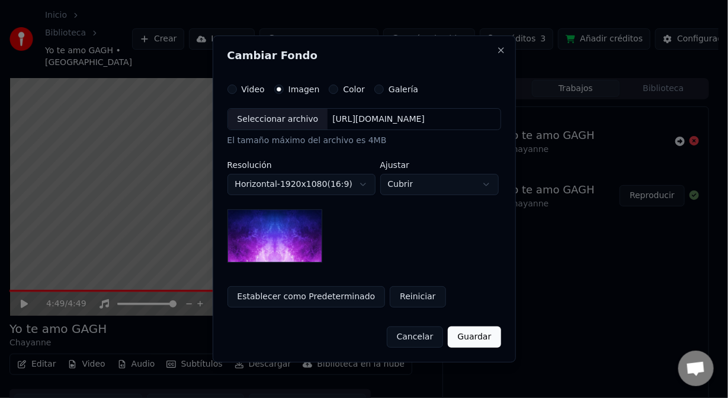
click at [389, 119] on div "https://imagedelivery.net/jkI57_JBx8hWPzcSI-uF5w/c7639807-3f76-4ea5-9112-66e75e…" at bounding box center [378, 120] width 102 height 12
click at [391, 114] on div "https://imagedelivery.net/jkI57_JBx8hWPzcSI-uF5w/c7639807-3f76-4ea5-9112-66e75e…" at bounding box center [378, 120] width 102 height 12
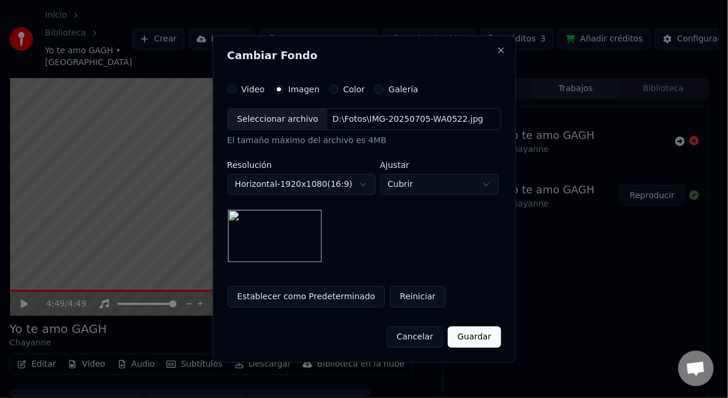
click at [493, 338] on button "Guardar" at bounding box center [474, 337] width 53 height 21
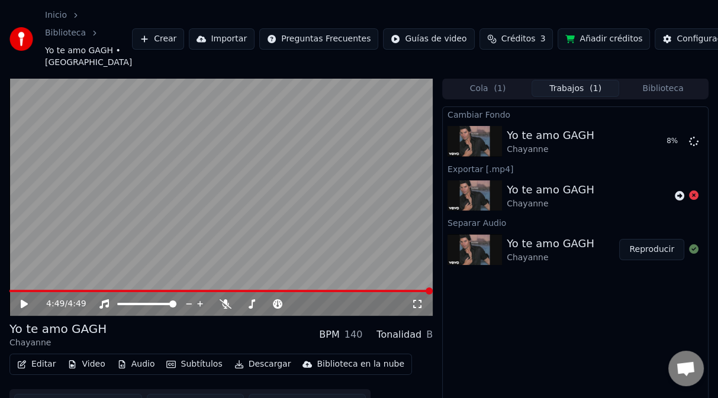
click at [658, 86] on button "Biblioteca" at bounding box center [663, 88] width 88 height 17
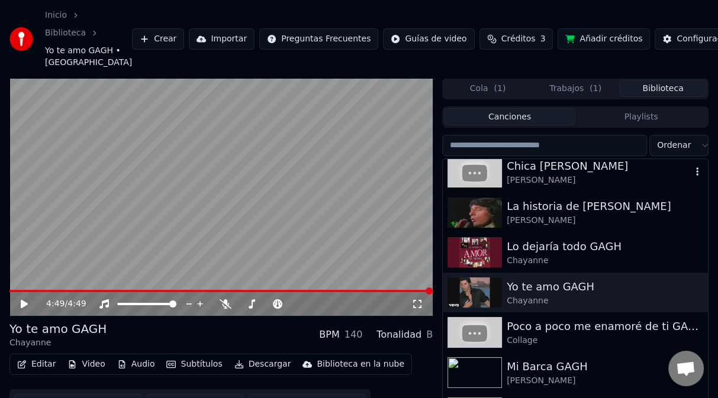
scroll to position [651, 0]
click at [481, 243] on img at bounding box center [475, 252] width 54 height 31
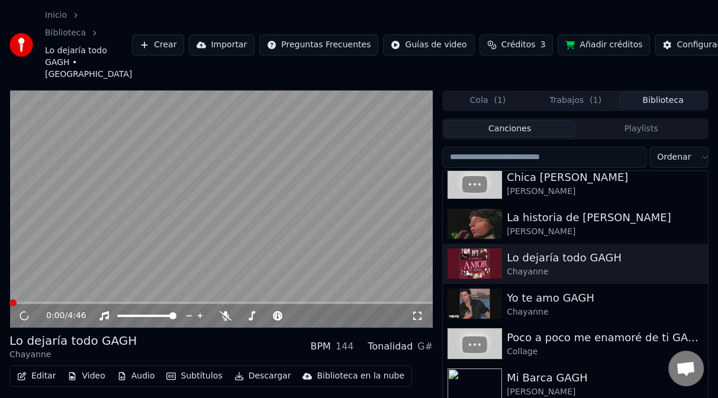
click at [127, 379] on button "Audio" at bounding box center [135, 376] width 47 height 17
click at [56, 232] on video at bounding box center [220, 209] width 423 height 238
click at [91, 376] on button "Video" at bounding box center [86, 376] width 47 height 17
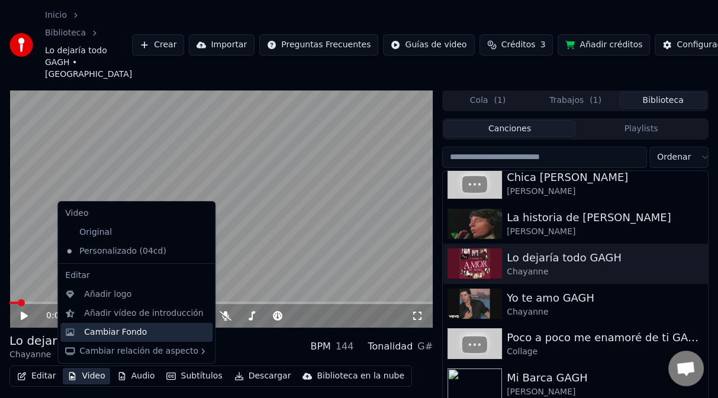
click at [134, 336] on div "Cambiar Fondo" at bounding box center [115, 333] width 63 height 12
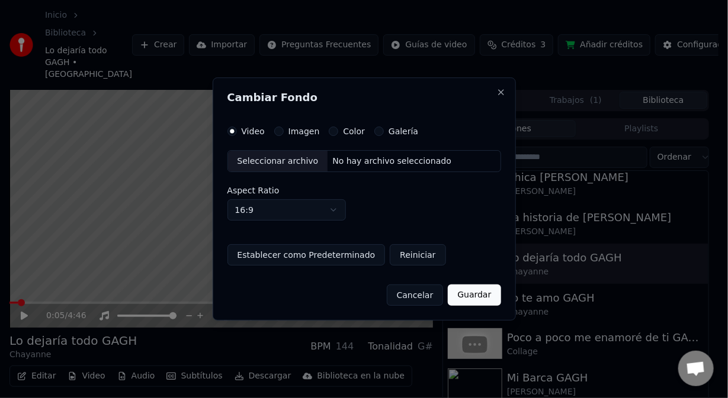
click at [279, 132] on button "Imagen" at bounding box center [278, 131] width 9 height 9
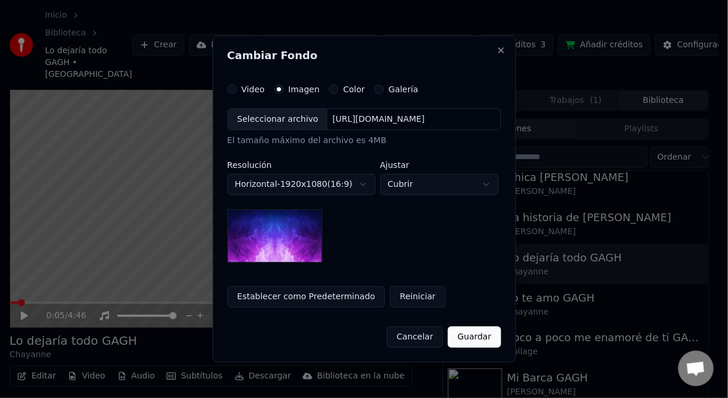
click at [407, 121] on div "https://imagedelivery.net/jkI57_JBx8hWPzcSI-uF5w/c7639807-3f76-4ea5-9112-66e75e…" at bounding box center [378, 120] width 102 height 12
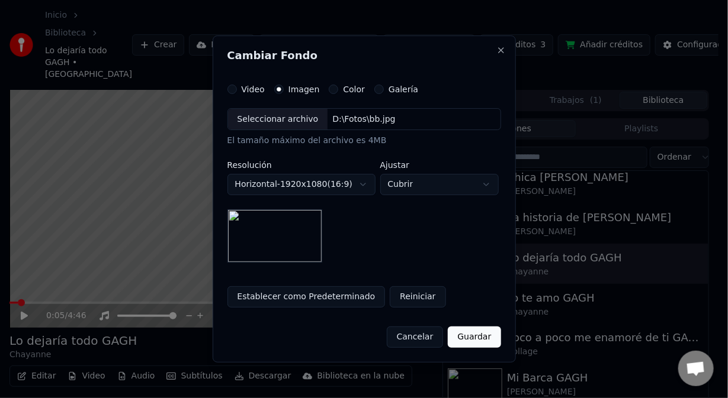
click at [475, 342] on button "Guardar" at bounding box center [474, 337] width 53 height 21
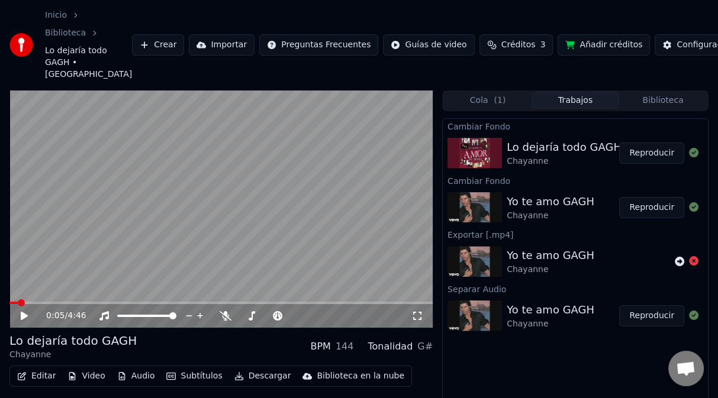
click at [631, 152] on button "Reproducir" at bounding box center [651, 153] width 65 height 21
click at [580, 202] on div "Yo te amo GAGH" at bounding box center [551, 202] width 88 height 17
click at [648, 207] on button "Reproducir" at bounding box center [651, 207] width 65 height 21
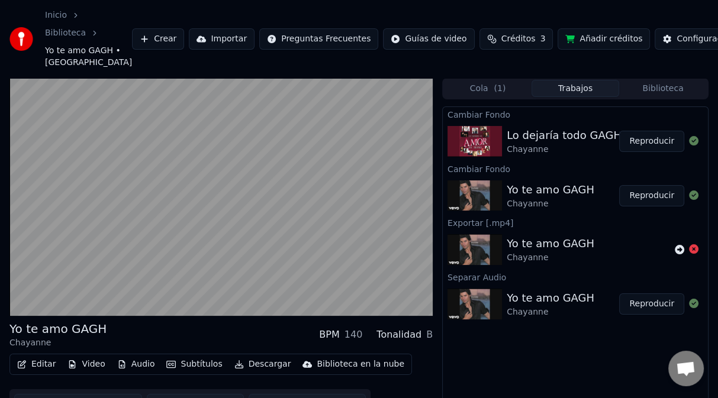
click at [577, 189] on div "Yo te amo GAGH" at bounding box center [551, 190] width 88 height 17
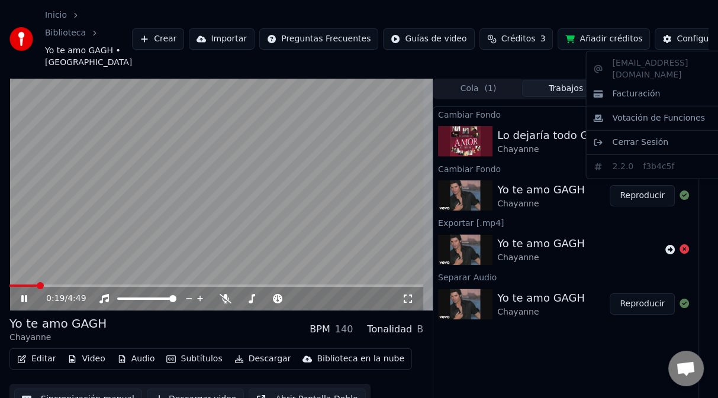
click at [699, 38] on html "Inicio Biblioteca Yo te amo GAGH • Chayanne Crear Importar Preguntas Frecuentes…" at bounding box center [359, 199] width 718 height 398
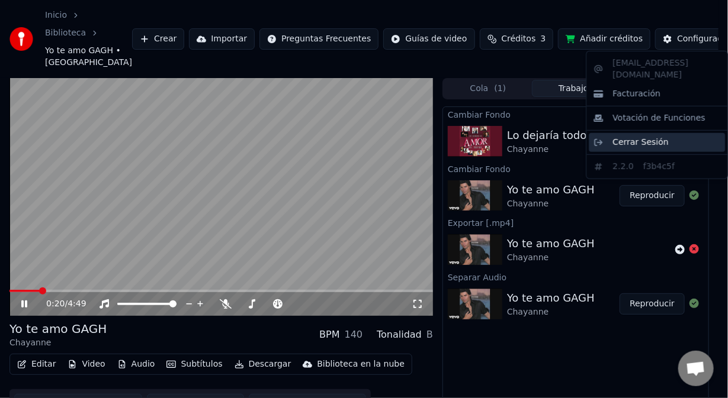
click at [648, 137] on span "Cerrar Sesión" at bounding box center [640, 143] width 56 height 12
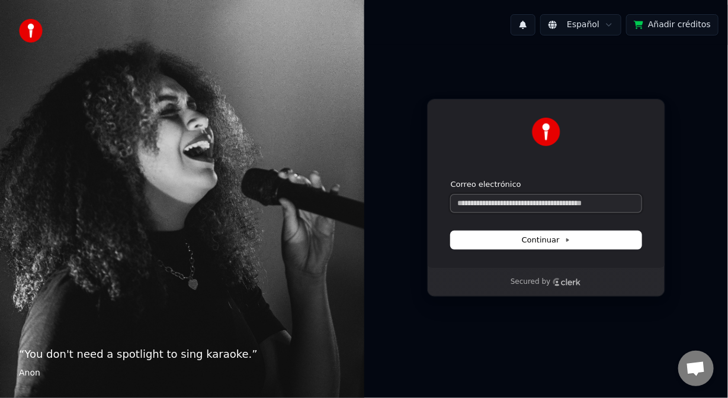
click at [534, 203] on input "Correo electrónico" at bounding box center [546, 204] width 191 height 18
paste input "**********"
click at [535, 241] on span "Continuar" at bounding box center [546, 240] width 49 height 11
type input "**********"
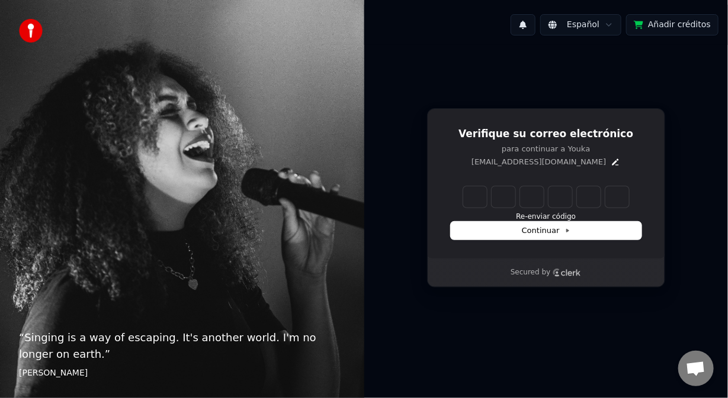
click at [678, 66] on div "Verifique su correo electrónico para continuar a Youka gusga530304@gmail.com Re…" at bounding box center [546, 198] width 364 height 306
click at [556, 218] on button "Re-enviar código" at bounding box center [546, 217] width 60 height 9
click at [612, 162] on icon "Edit" at bounding box center [615, 162] width 7 height 7
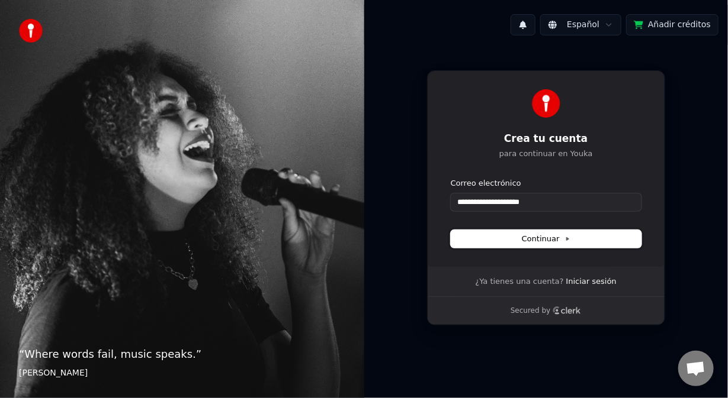
click at [547, 244] on span "Continuar" at bounding box center [546, 239] width 49 height 11
type input "**********"
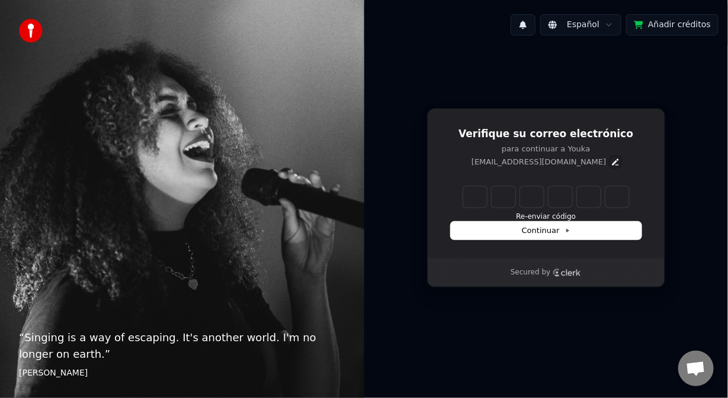
click at [612, 163] on icon "Edit" at bounding box center [615, 162] width 7 height 7
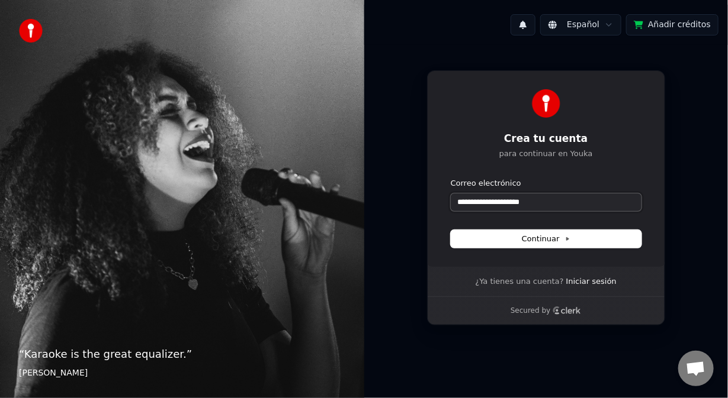
drag, startPoint x: 565, startPoint y: 200, endPoint x: 395, endPoint y: 210, distance: 170.2
click at [395, 210] on div "**********" at bounding box center [546, 198] width 364 height 306
click at [553, 242] on span "Continuar" at bounding box center [546, 239] width 49 height 11
type input "**********"
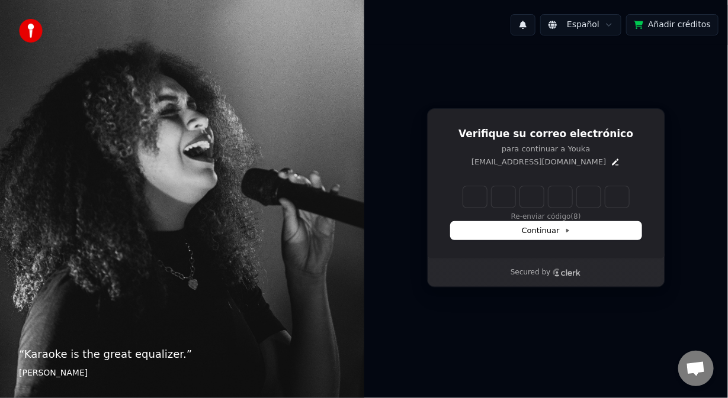
click at [535, 25] on button at bounding box center [522, 24] width 25 height 21
click at [610, 22] on html "“ Karaoke is the great equalizer. ” Aisha Tyler Español Añadir créditos Verifiq…" at bounding box center [364, 199] width 728 height 398
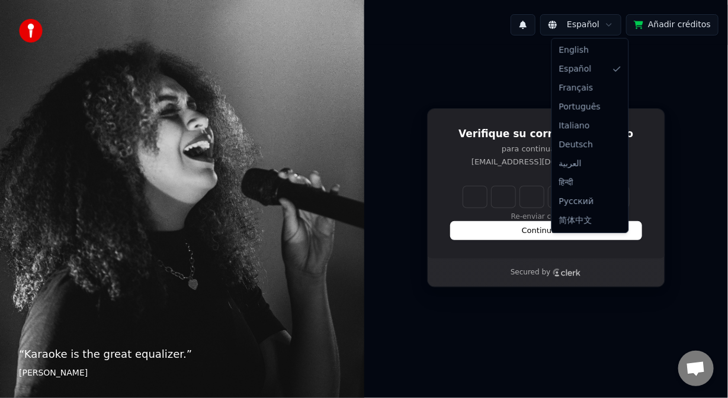
click at [610, 22] on html "“ Karaoke is the great equalizer. ” Aisha Tyler Español Añadir créditos Verifiq…" at bounding box center [364, 199] width 728 height 398
drag, startPoint x: 599, startPoint y: 67, endPoint x: 597, endPoint y: 60, distance: 7.2
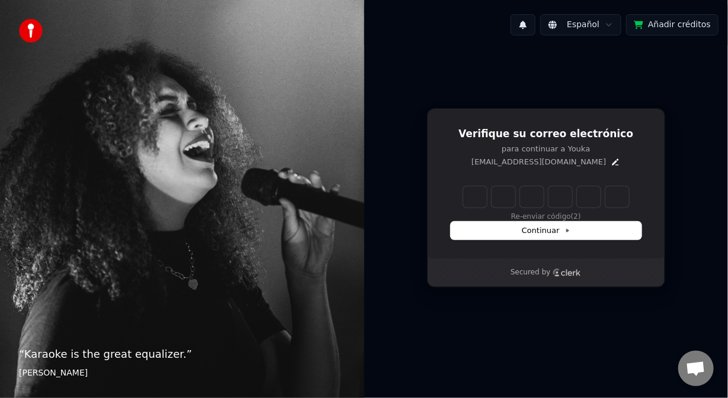
click at [610, 23] on html "“ Karaoke is the great equalizer. ” Aisha Tyler Español Añadir créditos Verifiq…" at bounding box center [364, 199] width 728 height 398
click at [661, 22] on html "“ Karaoke is the great equalizer. ” Aisha Tyler Español Añadir créditos Verifiq…" at bounding box center [364, 199] width 728 height 398
click at [694, 24] on button "Añadir créditos" at bounding box center [672, 24] width 92 height 21
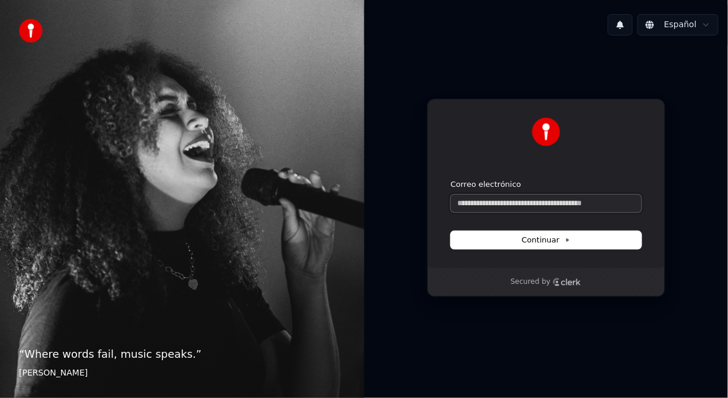
click at [512, 204] on input "Correo electrónico" at bounding box center [546, 204] width 191 height 18
paste input "**********"
click at [536, 243] on span "Continuar" at bounding box center [546, 240] width 49 height 11
type input "**********"
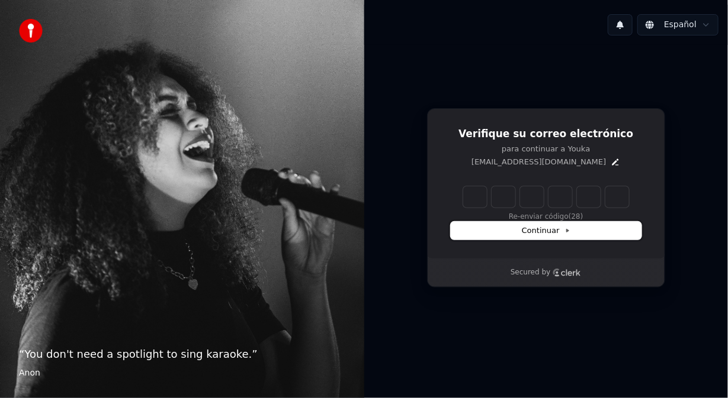
click at [541, 234] on span "Continuar" at bounding box center [546, 231] width 49 height 11
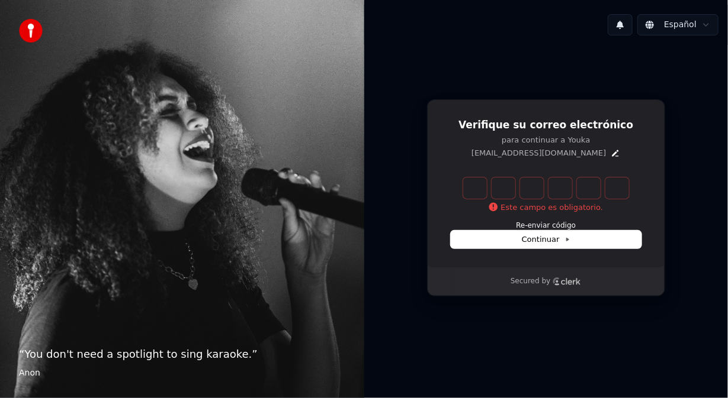
click at [253, 325] on div "“ You don't need a spotlight to sing karaoke. ” Anon" at bounding box center [182, 199] width 364 height 398
